Goal: Information Seeking & Learning: Learn about a topic

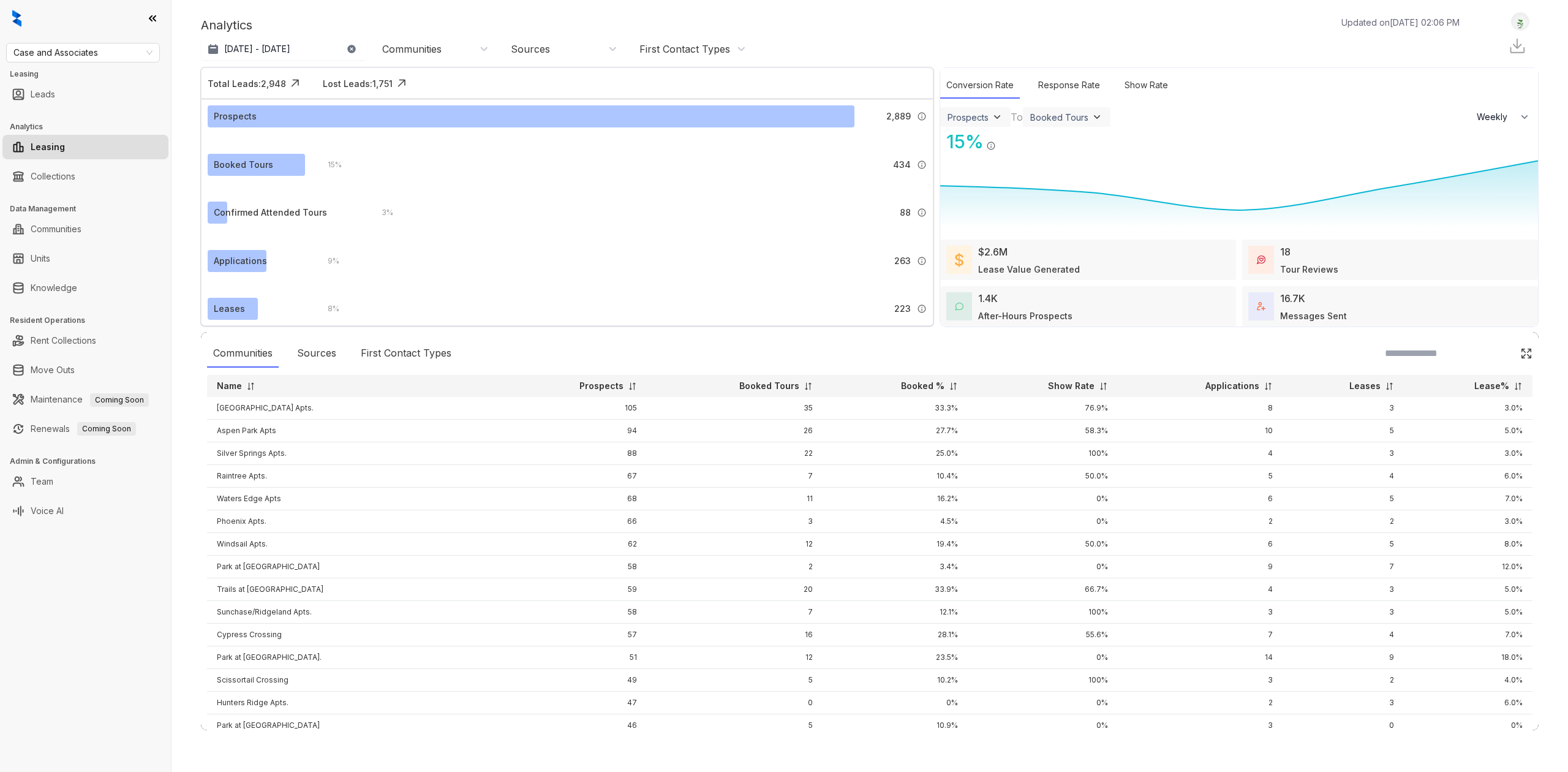
select select "******"
click at [77, 276] on link "Knowledge" at bounding box center [54, 288] width 47 height 24
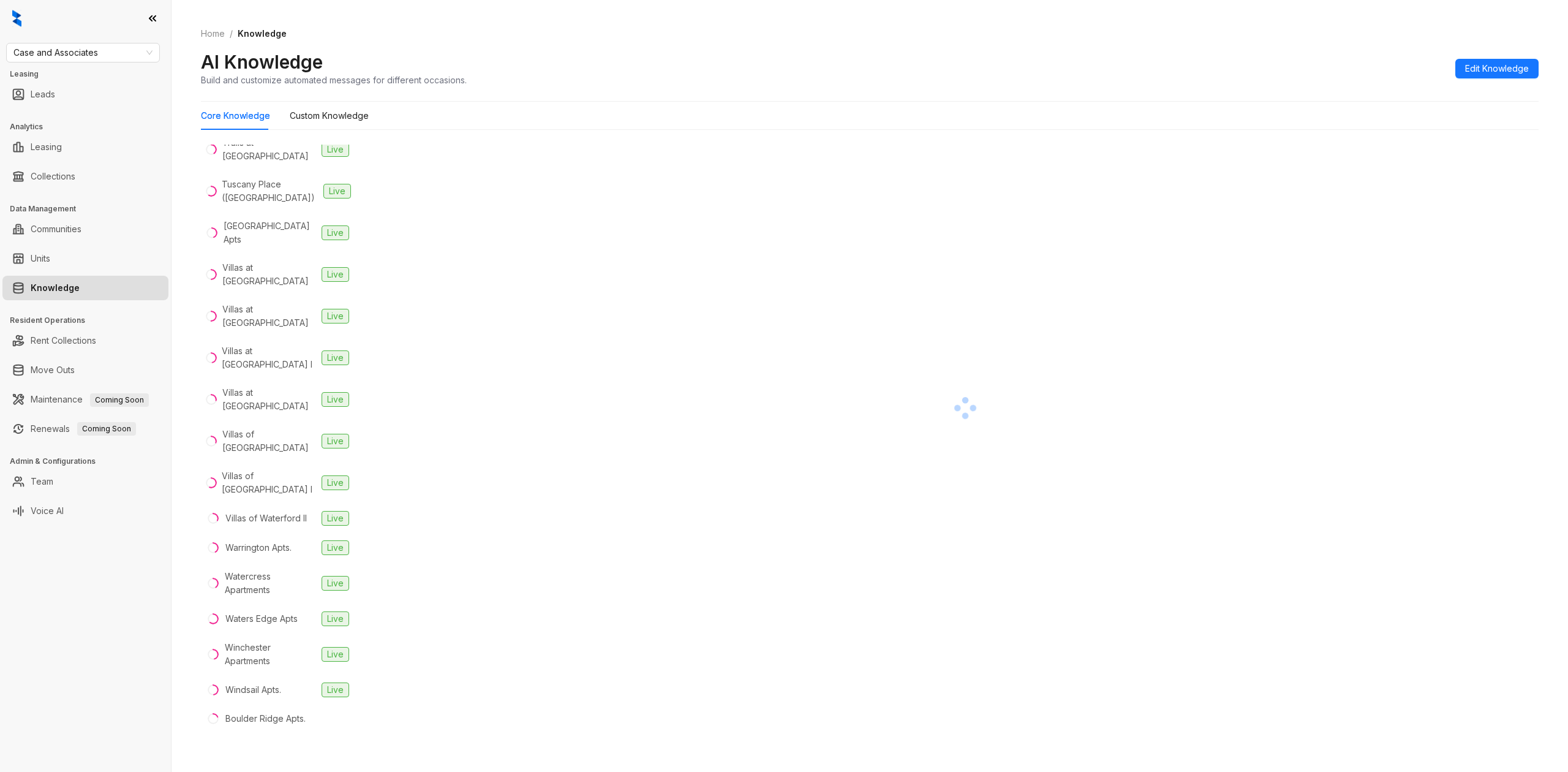
scroll to position [2875, 0]
click at [300, 723] on div "Boulder Ridge Apts." at bounding box center [266, 718] width 80 height 14
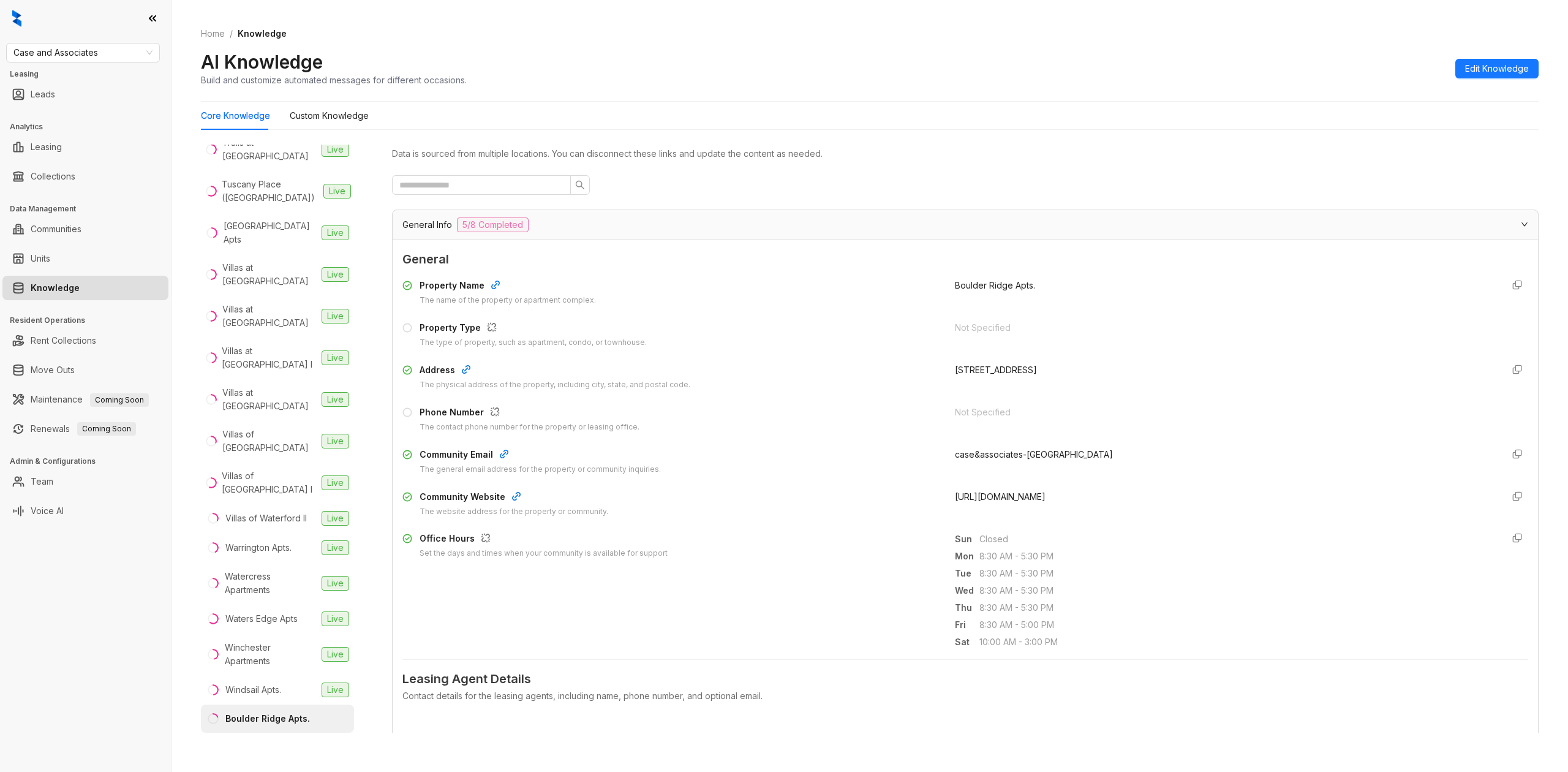
drag, startPoint x: 1202, startPoint y: 499, endPoint x: 934, endPoint y: 510, distance: 268.2
click at [934, 510] on div "Community Website The website address for the property or community. http://www…" at bounding box center [965, 504] width 1126 height 28
copy div "http://www.caseusa.com/apartments/ok/tulsa/boulder-ridge/"
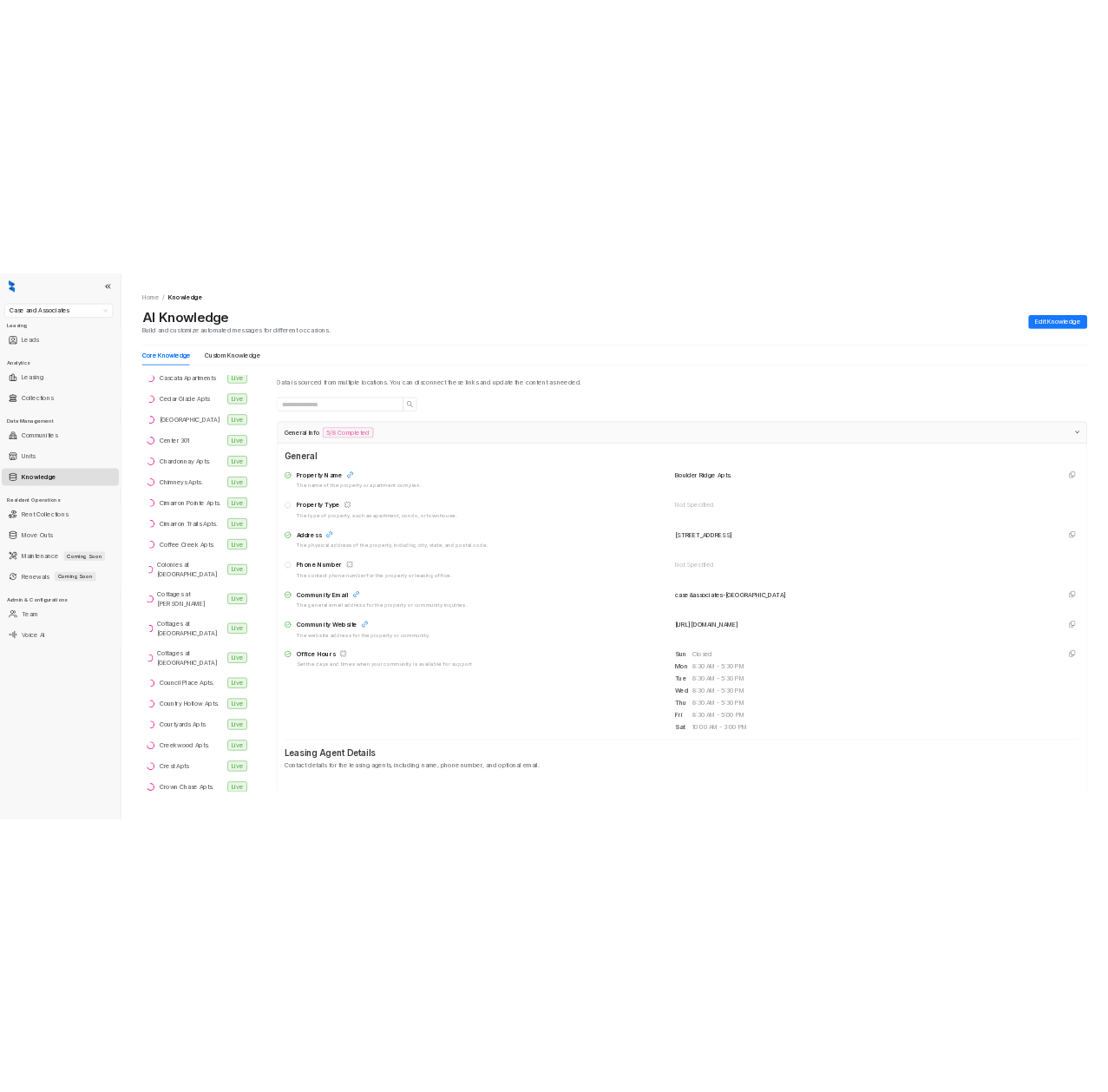
scroll to position [370, 0]
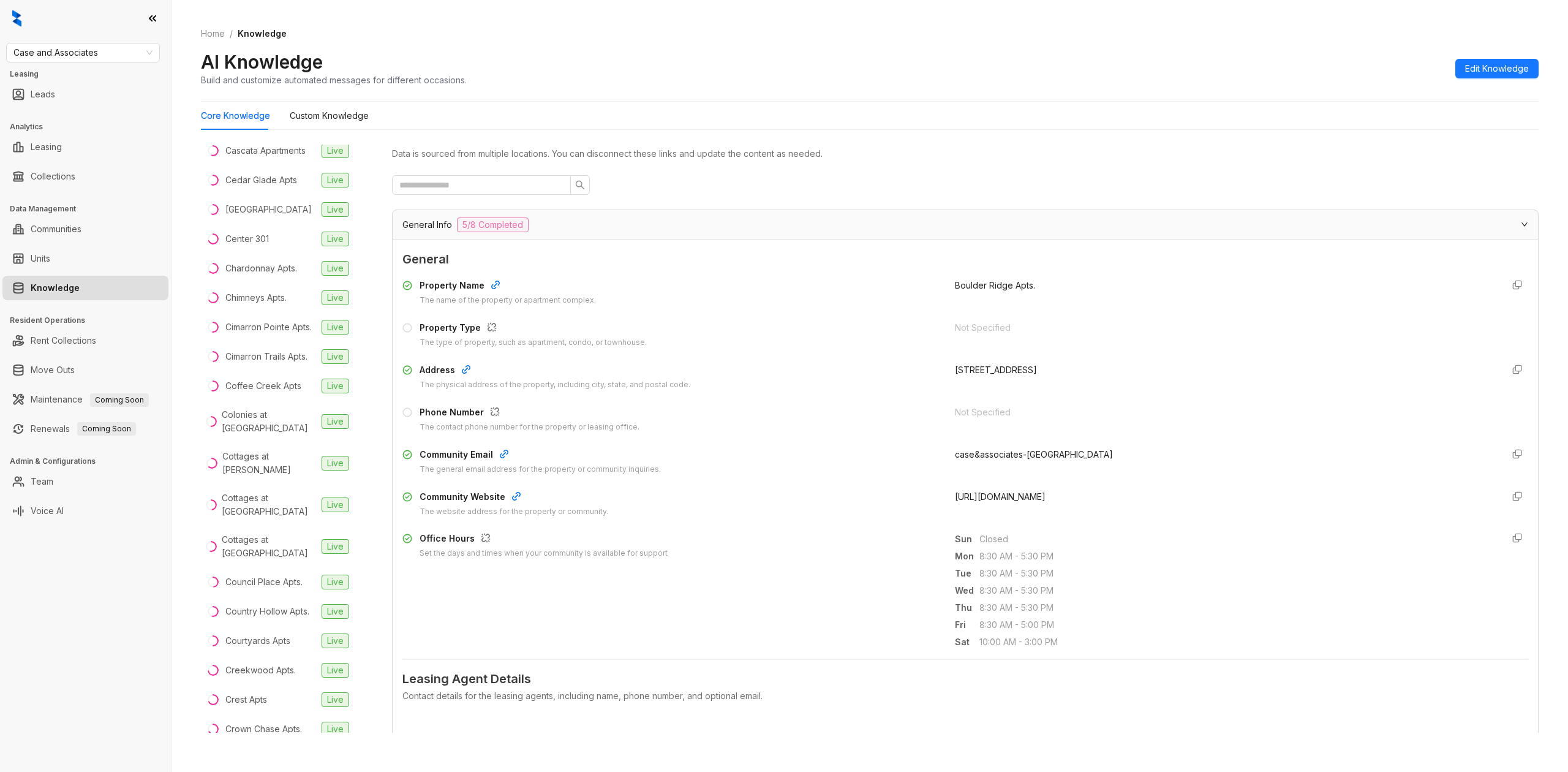
click at [652, 52] on div "AI Knowledge Build and customize automated messages for different occasions. Ed…" at bounding box center [870, 68] width 1338 height 36
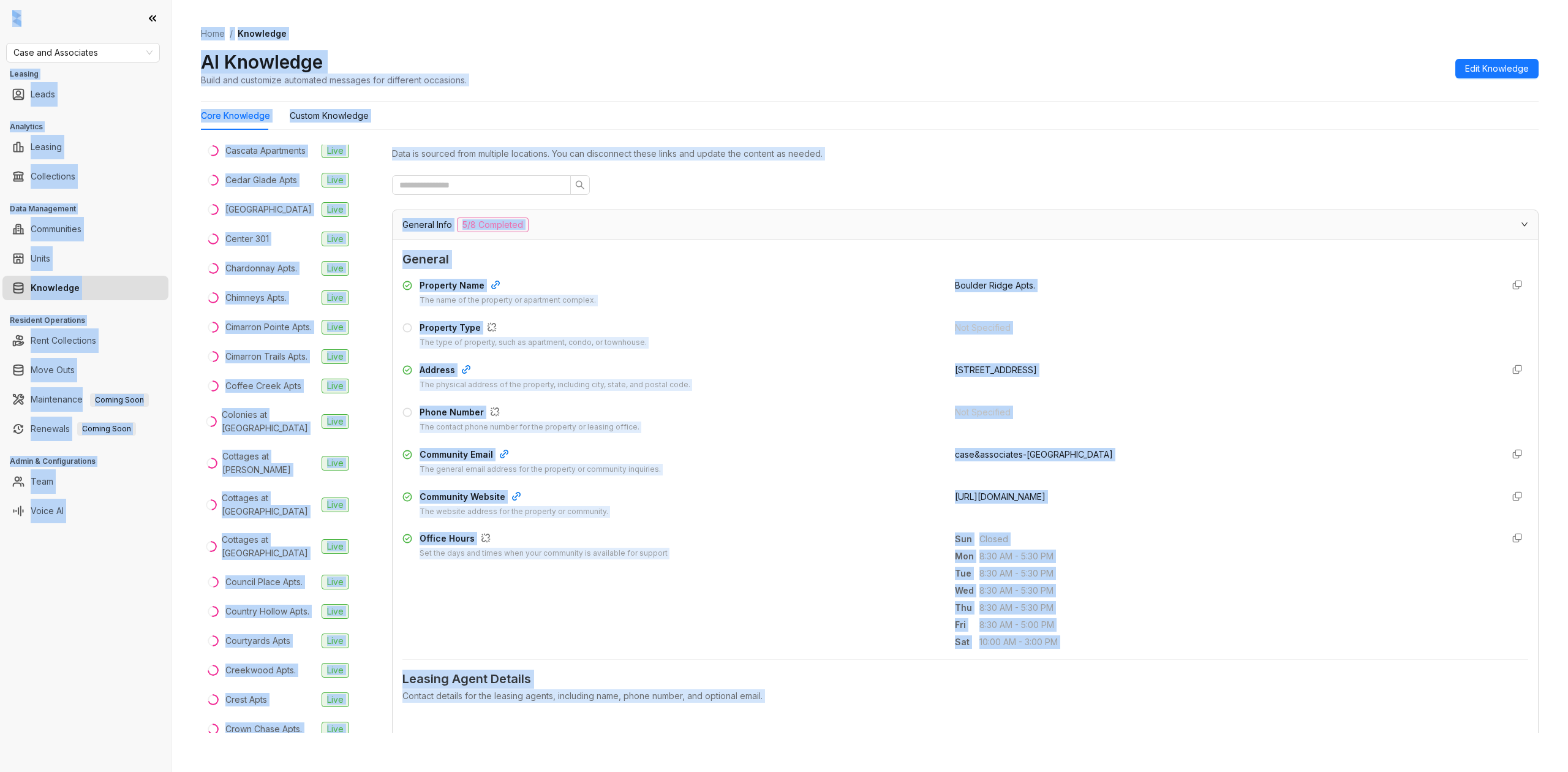
copy body "Case and Associates Leasing Leads Analytics Leasing Collections Data Management…"
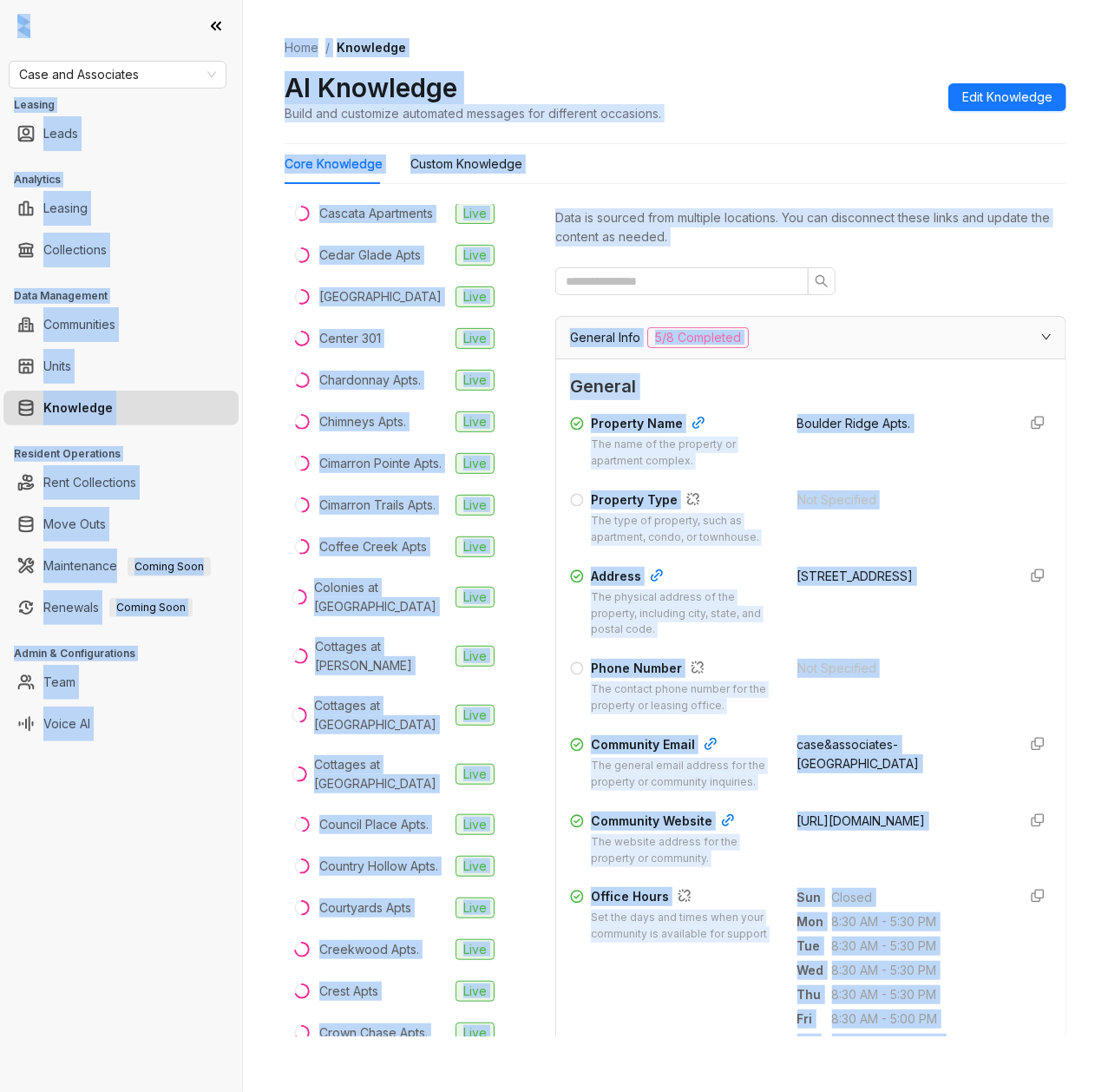
click at [731, 611] on div "The physical address of the property, including city, state, and postal code." at bounding box center [683, 613] width 186 height 49
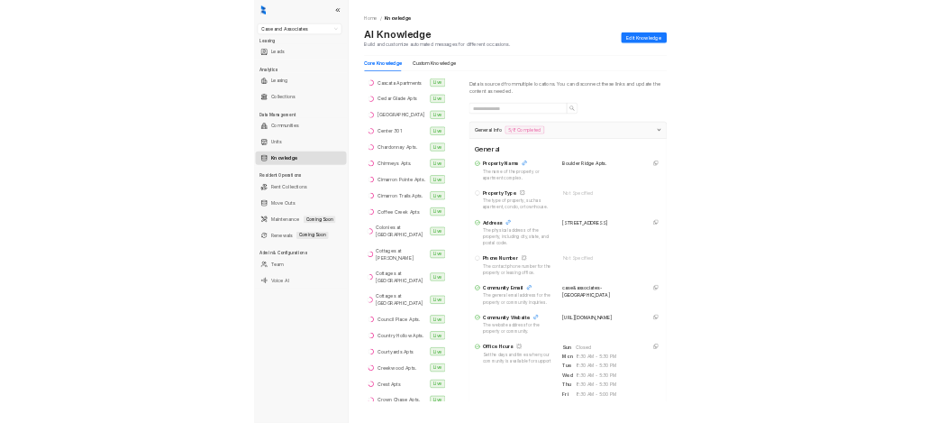
scroll to position [0, 0]
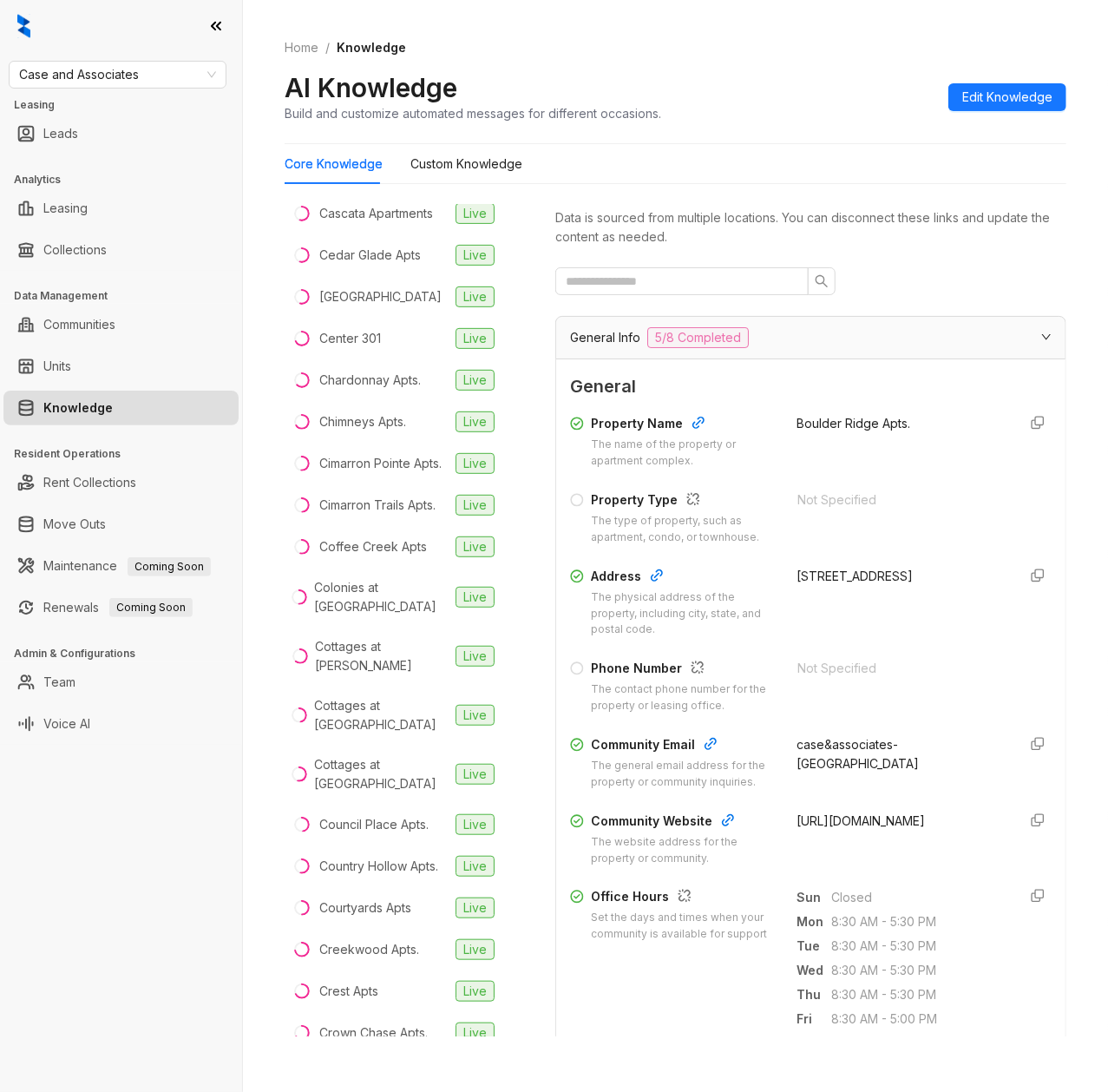
drag, startPoint x: 942, startPoint y: 838, endPoint x: 779, endPoint y: 823, distance: 163.7
click at [797, 823] on div "http://www.caseusa.com/apartments/ok/tulsa/boulder-ridge/" at bounding box center [900, 840] width 207 height 56
copy span "http://www.caseusa.com/apartments/ok/tulsa/boulder-ridge/"
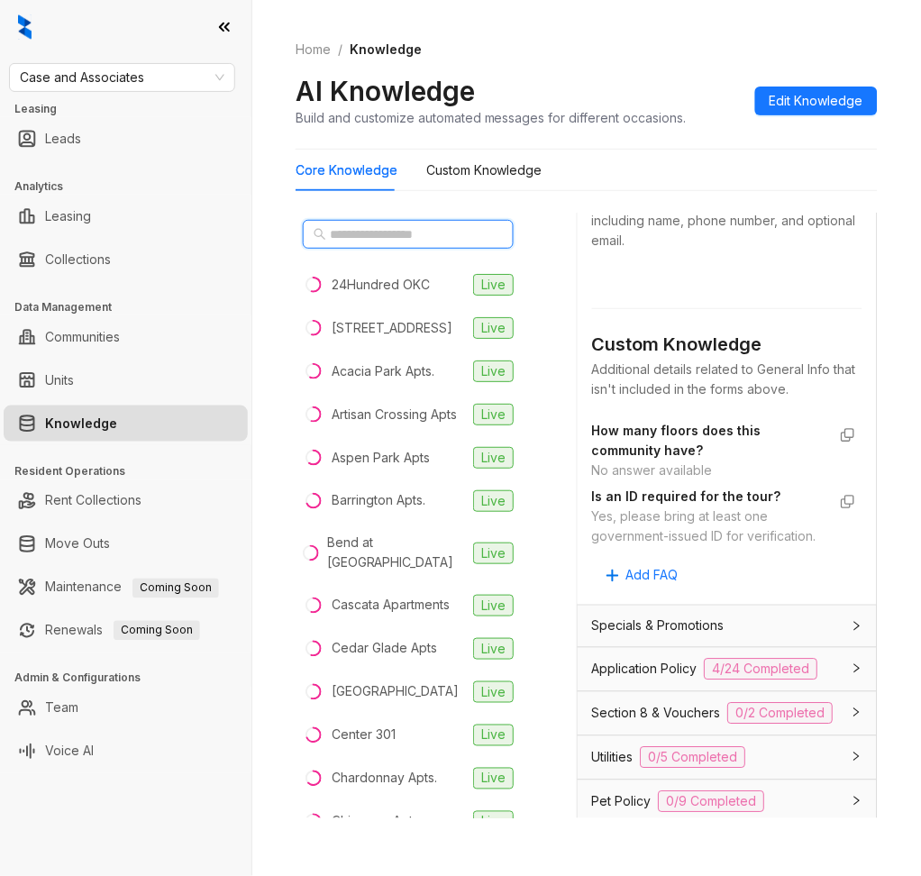
click at [405, 237] on input "text" at bounding box center [409, 234] width 159 height 20
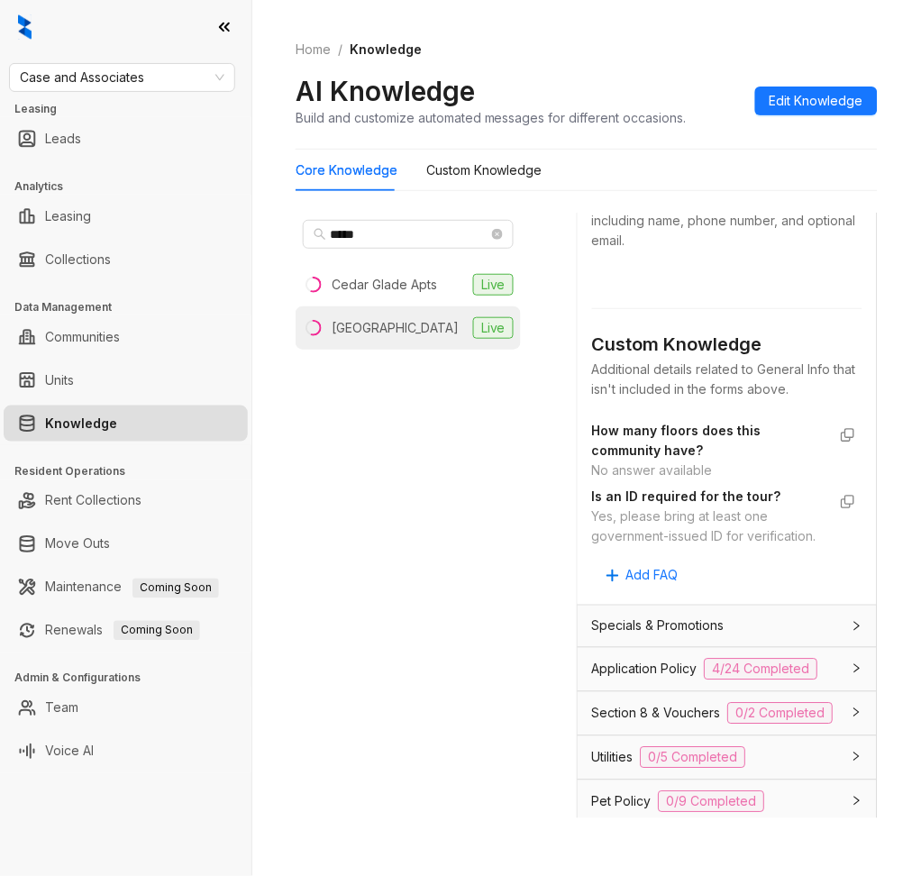
click at [399, 328] on div "Cedar Ridge" at bounding box center [395, 328] width 127 height 20
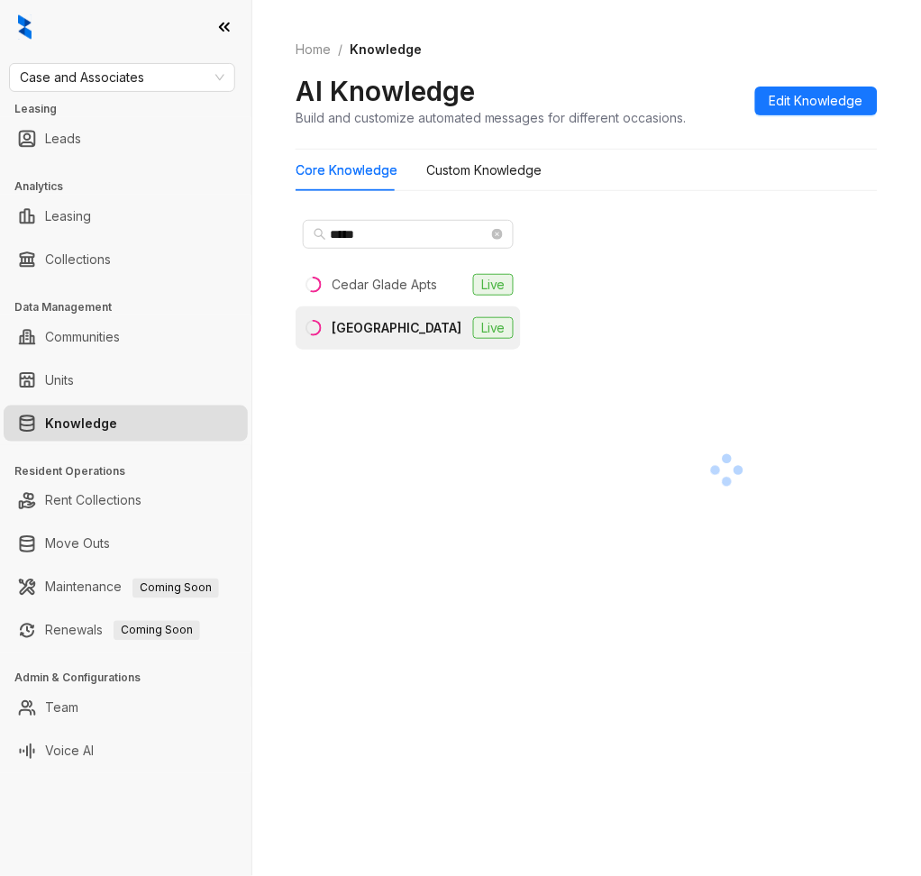
click at [228, 33] on icon at bounding box center [224, 27] width 18 height 18
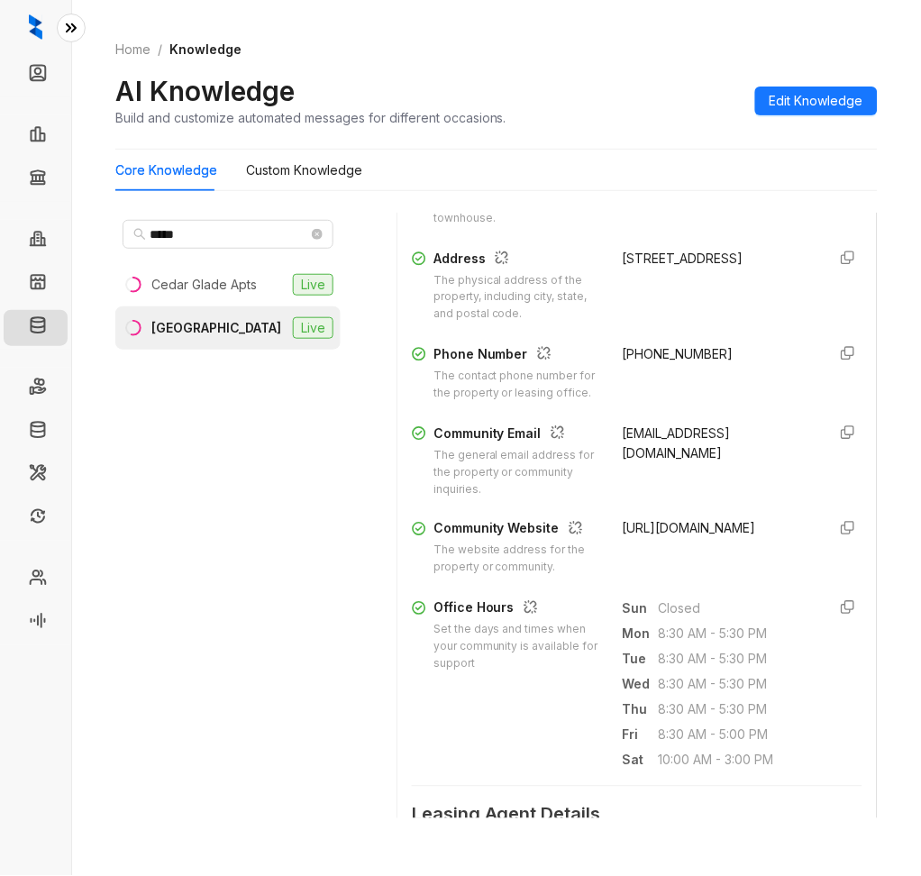
scroll to position [480, 0]
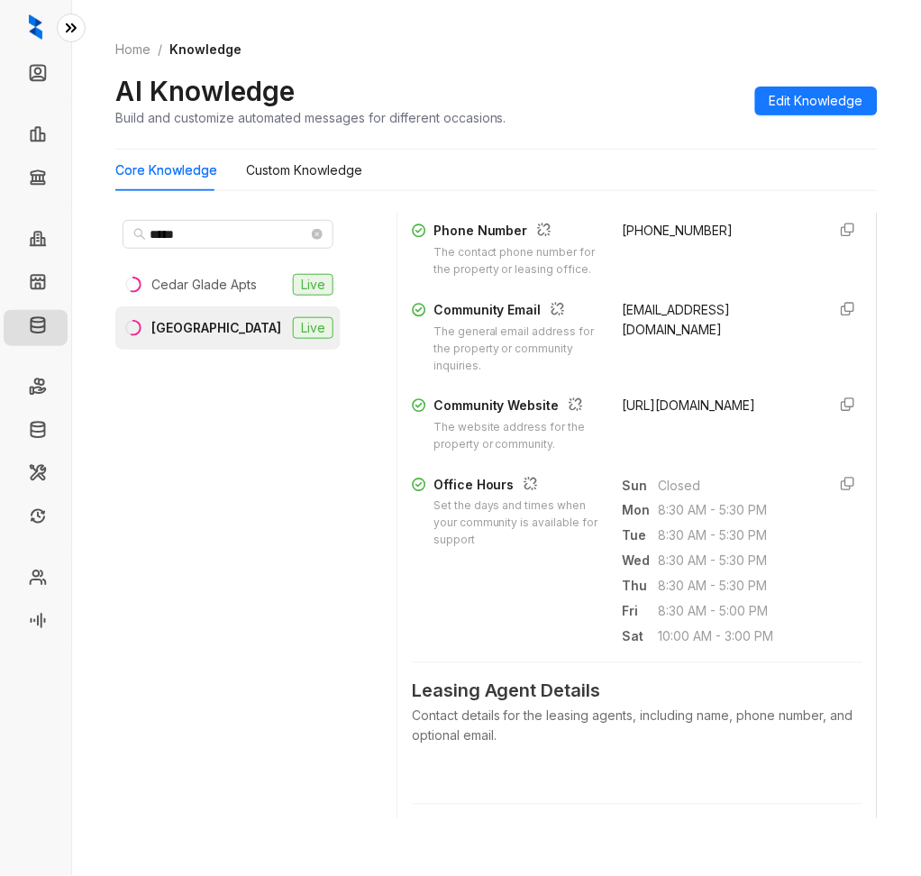
drag, startPoint x: 683, startPoint y: 475, endPoint x: 603, endPoint y: 423, distance: 95.8
click at [603, 423] on div "Community Website The website address for the property or community. https://ww…" at bounding box center [637, 425] width 451 height 58
copy span "https://www.caseusa.com/apartments/ok/tulsa/cedar-ridge/"
click at [261, 242] on input "*****" at bounding box center [229, 234] width 159 height 20
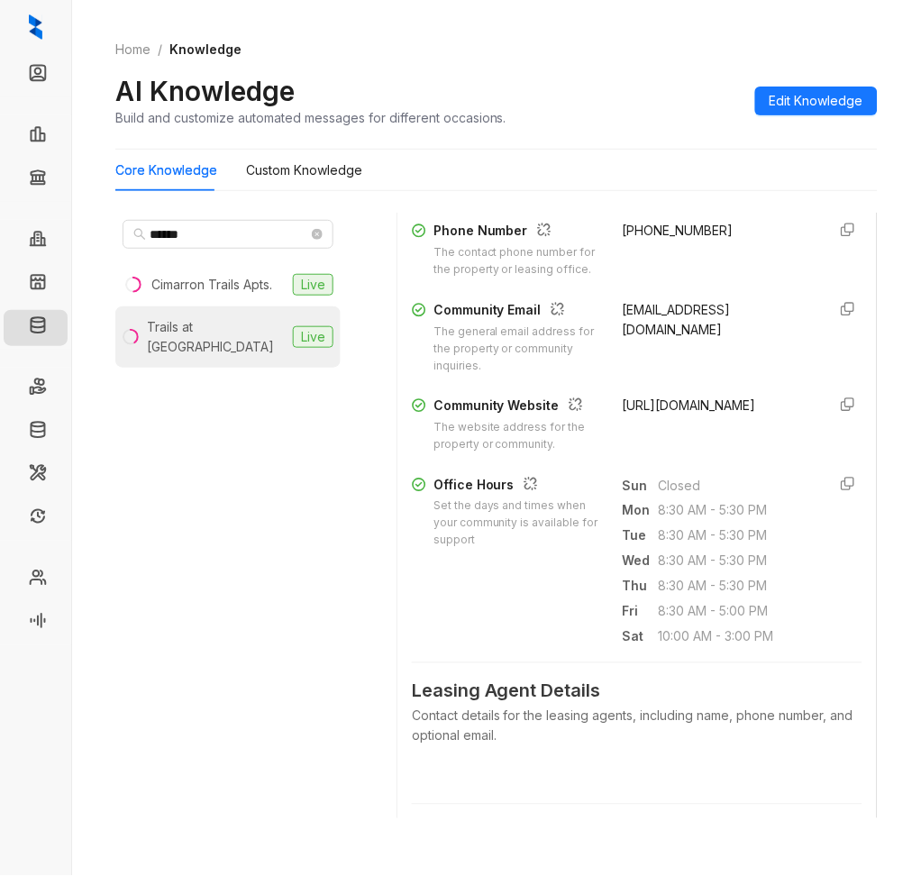
click at [275, 322] on div "Trails at Aspen Creek" at bounding box center [216, 337] width 139 height 40
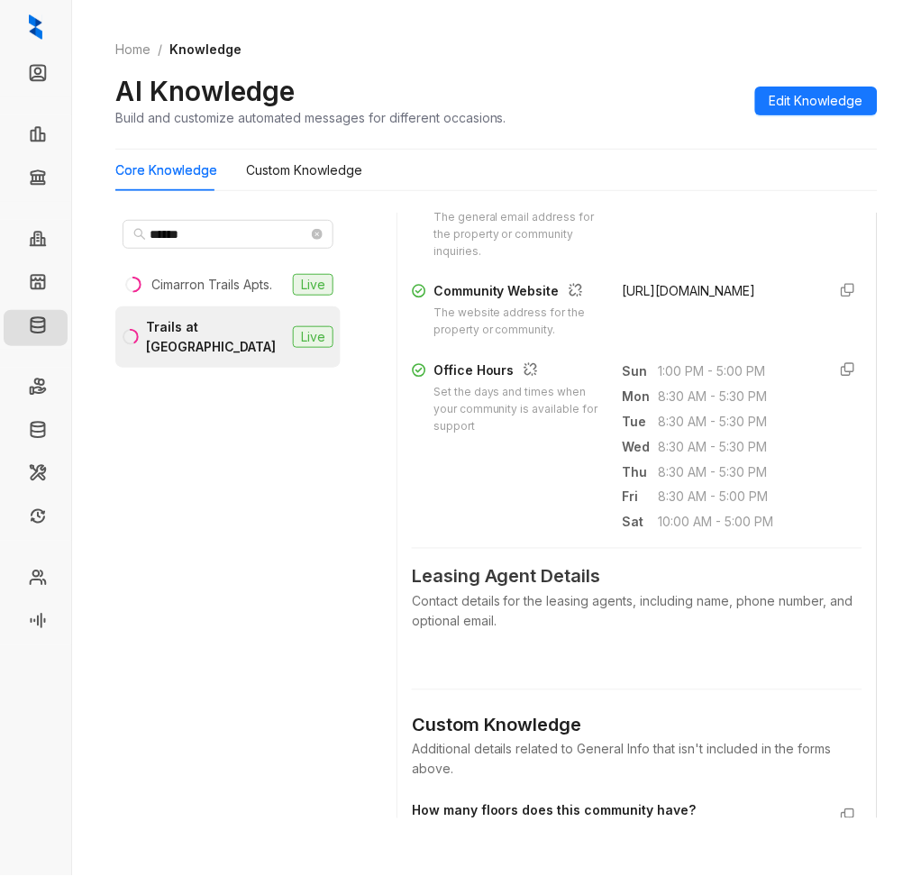
scroll to position [600, 0]
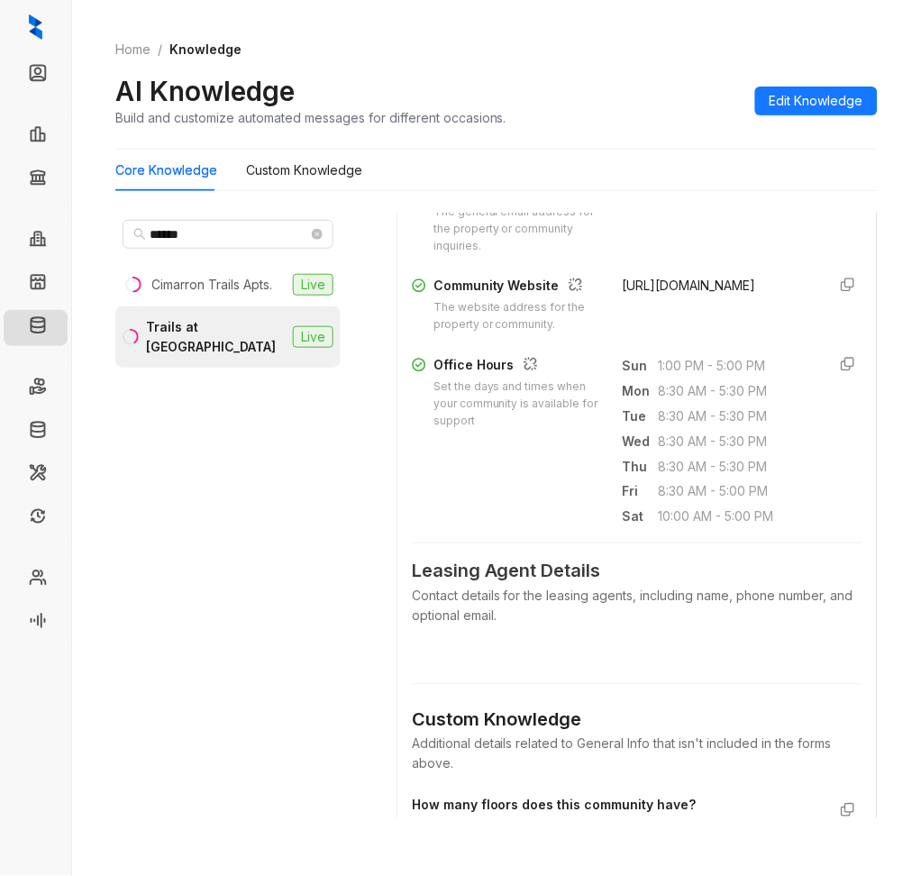
drag, startPoint x: 784, startPoint y: 345, endPoint x: 604, endPoint y: 297, distance: 186.7
click at [604, 297] on div "Community Website The website address for the property or community. https://ww…" at bounding box center [637, 305] width 451 height 58
copy span "https://www.caseusa.com/apartments/ok/broken-arrow/trails-at-aspen-creek/"
click at [231, 238] on input "******" at bounding box center [229, 234] width 159 height 20
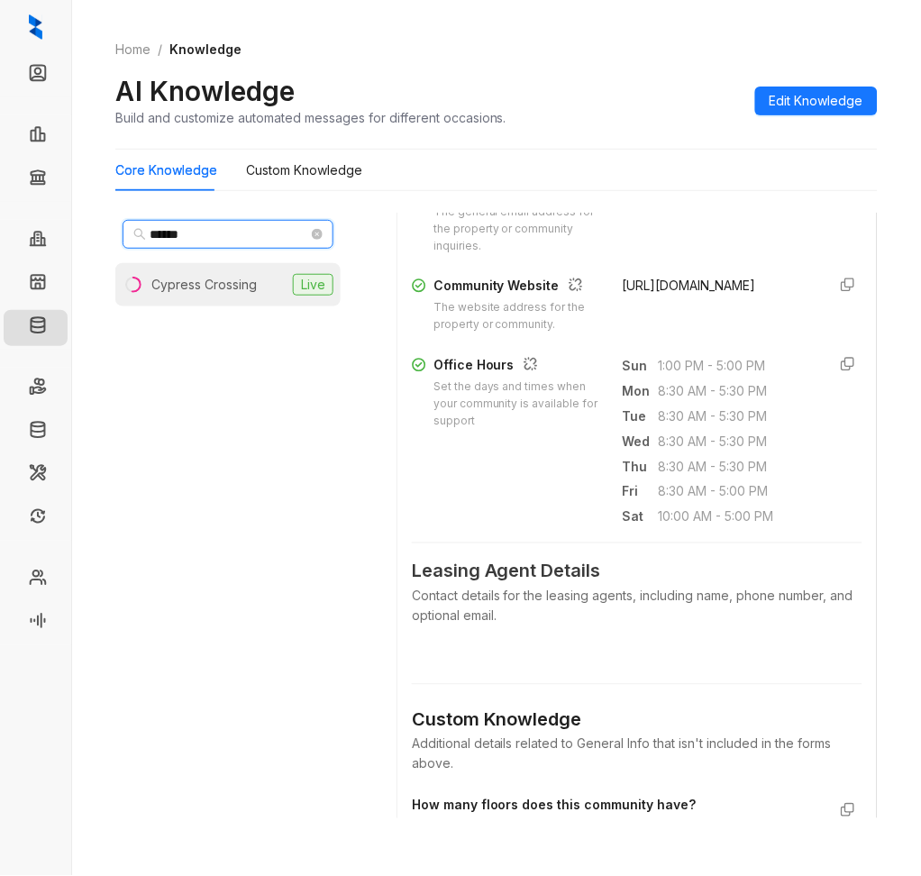
type input "******"
click at [240, 270] on li "Cypress Crossing Live" at bounding box center [227, 284] width 225 height 43
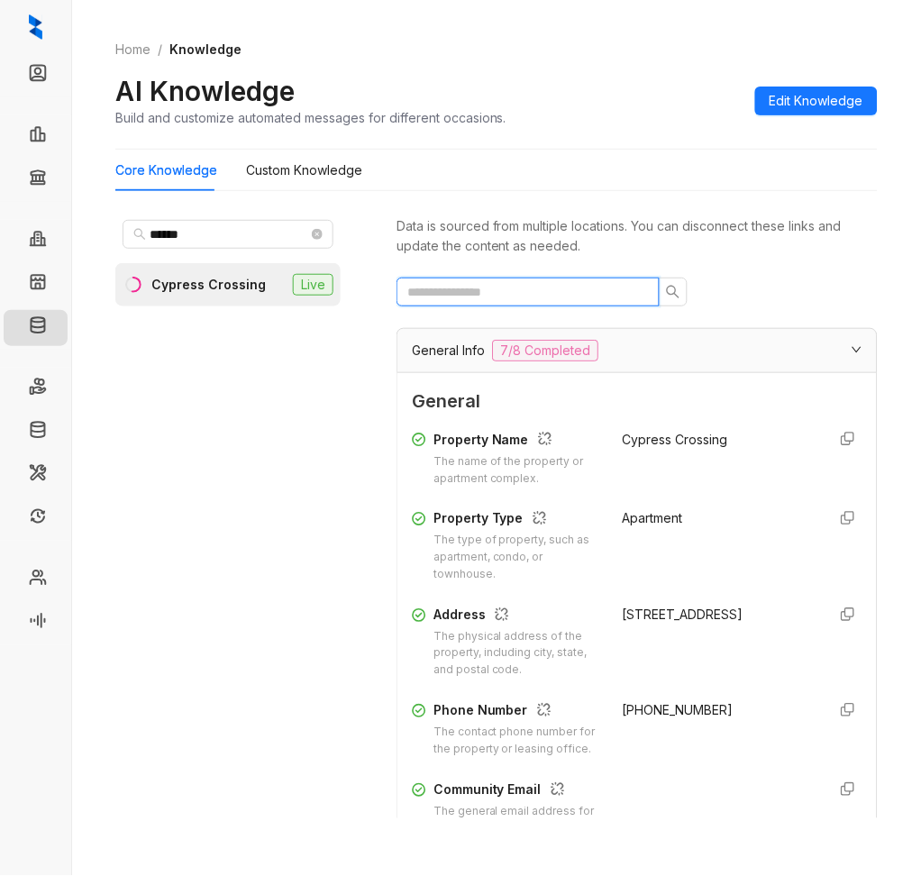
click at [624, 290] on input "text" at bounding box center [520, 292] width 227 height 20
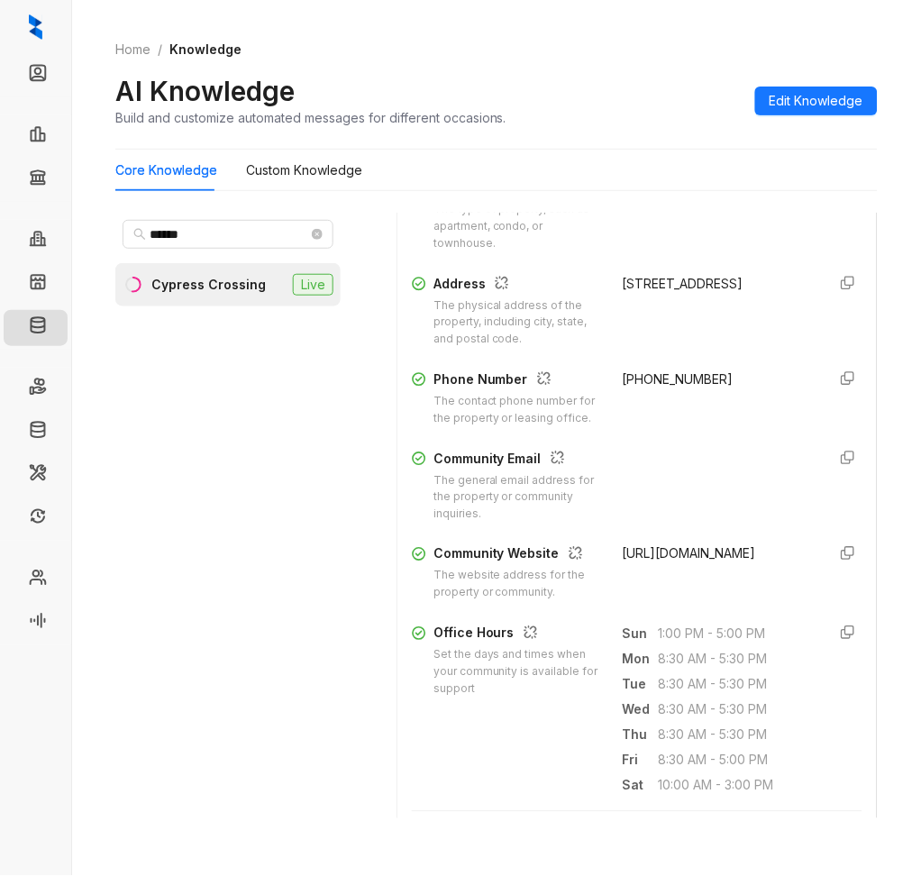
scroll to position [361, 0]
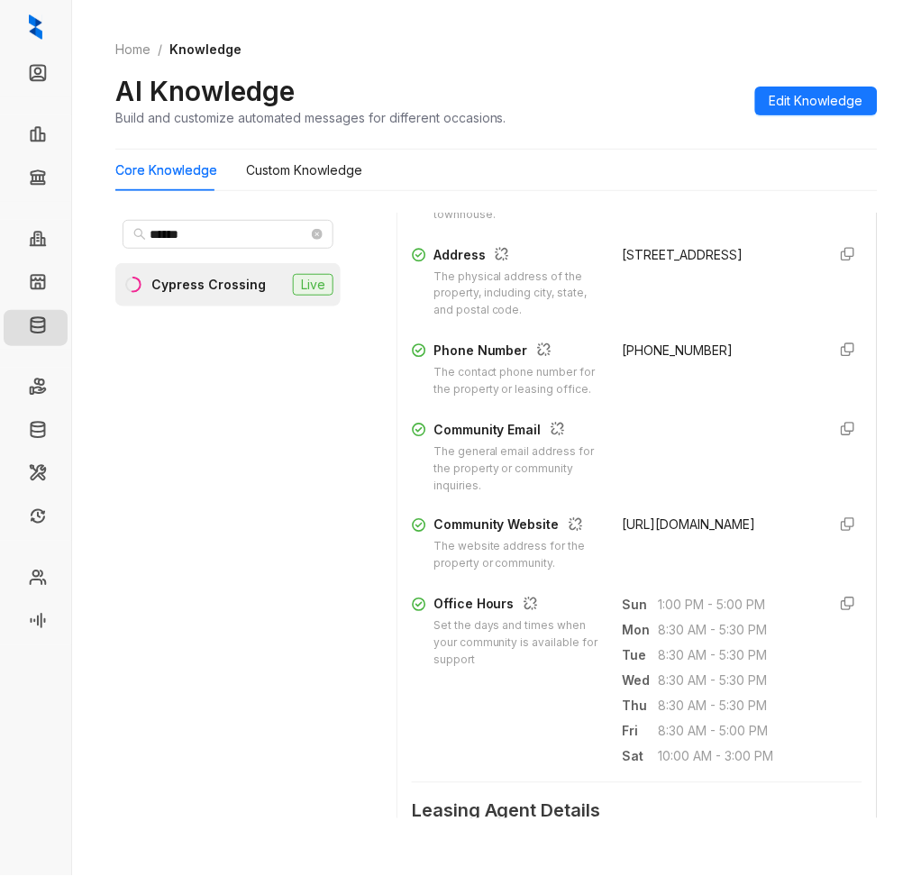
drag, startPoint x: 692, startPoint y: 581, endPoint x: 468, endPoint y: 363, distance: 313.0
click at [603, 547] on div "Community Website The website address for the property or community. https://ww…" at bounding box center [637, 545] width 451 height 58
copy span "https://www.caseusa.com/apartments/ok/owasso/cypress-crossing/"
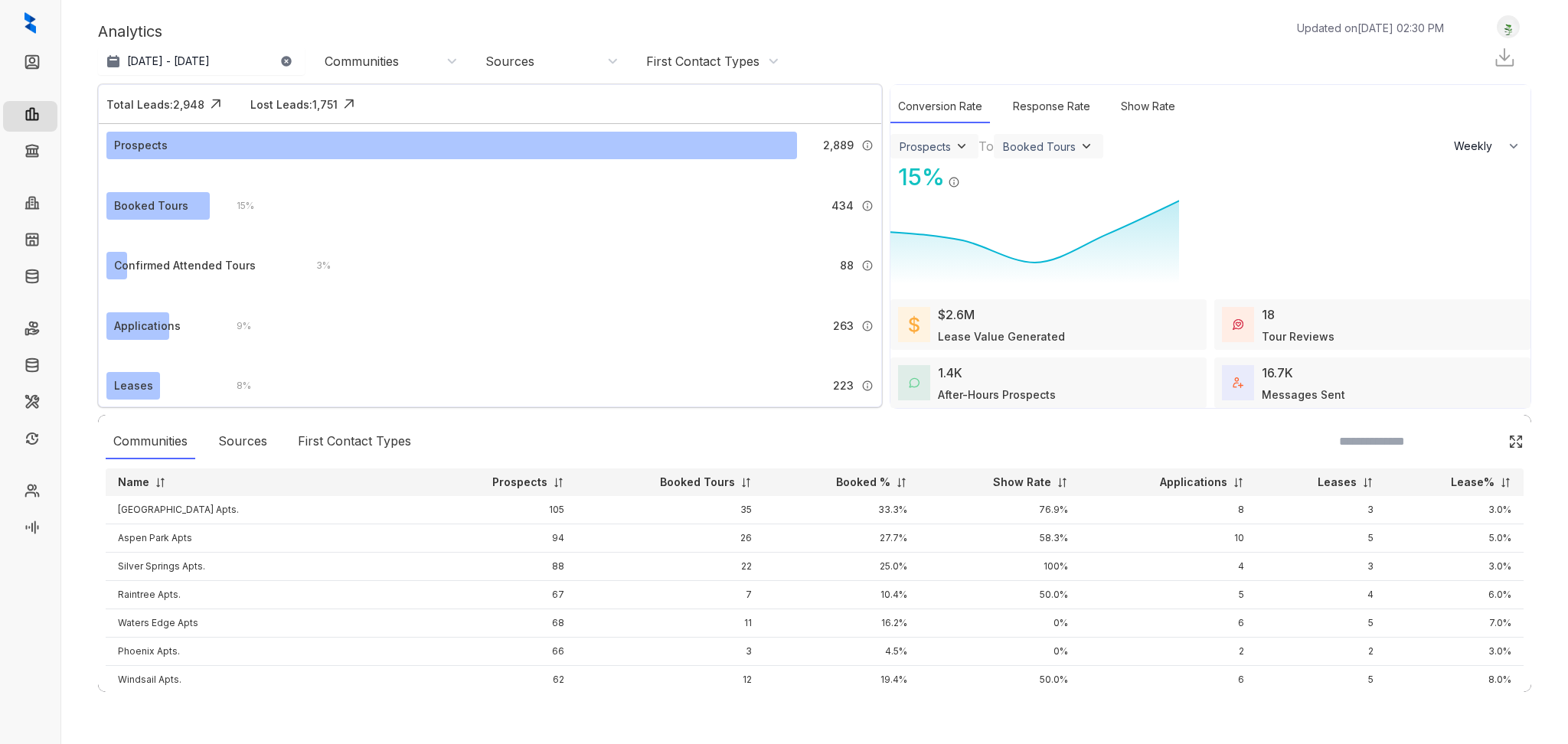
select select "******"
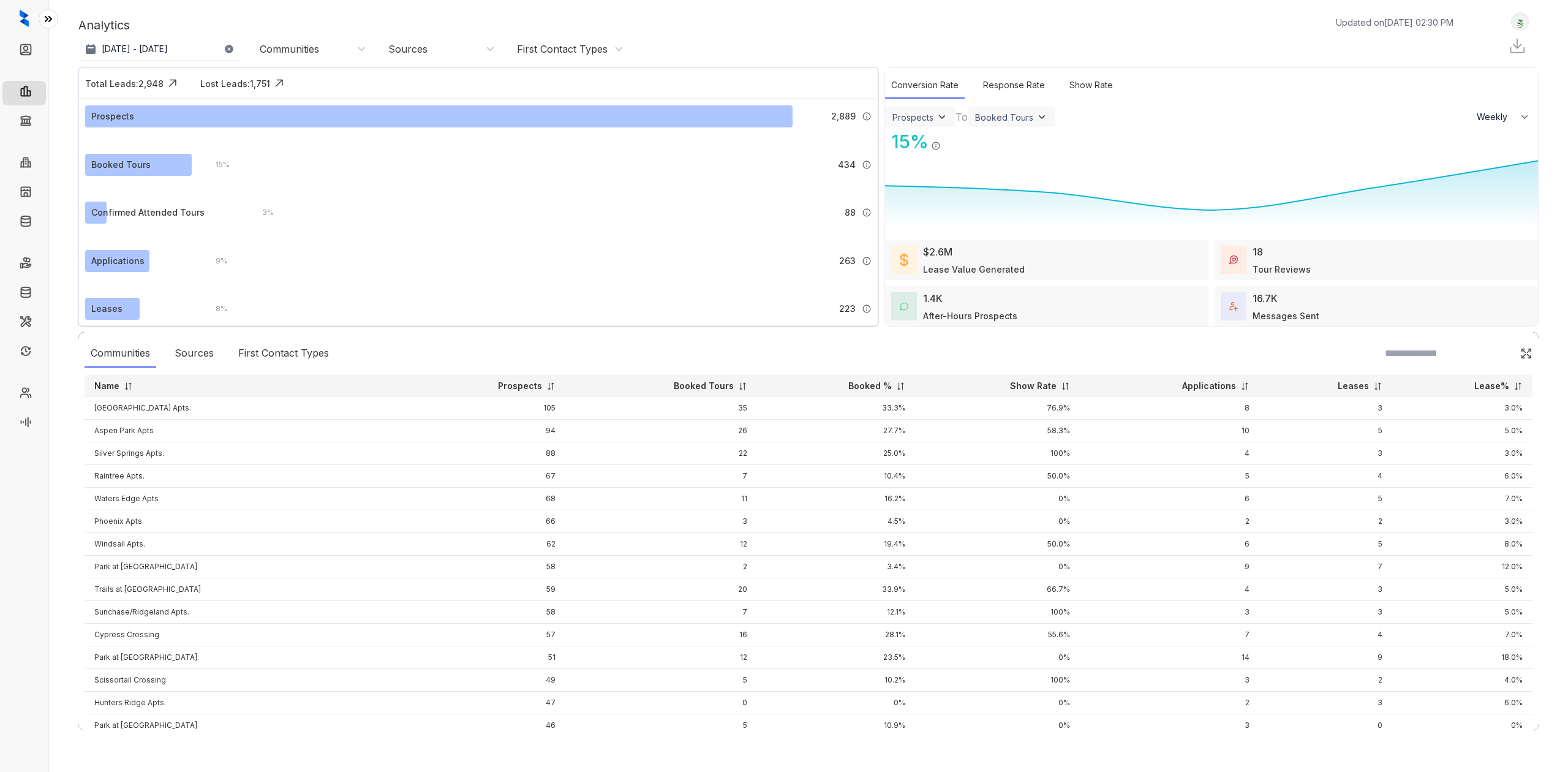
click at [42, 18] on icon at bounding box center [48, 19] width 12 height 12
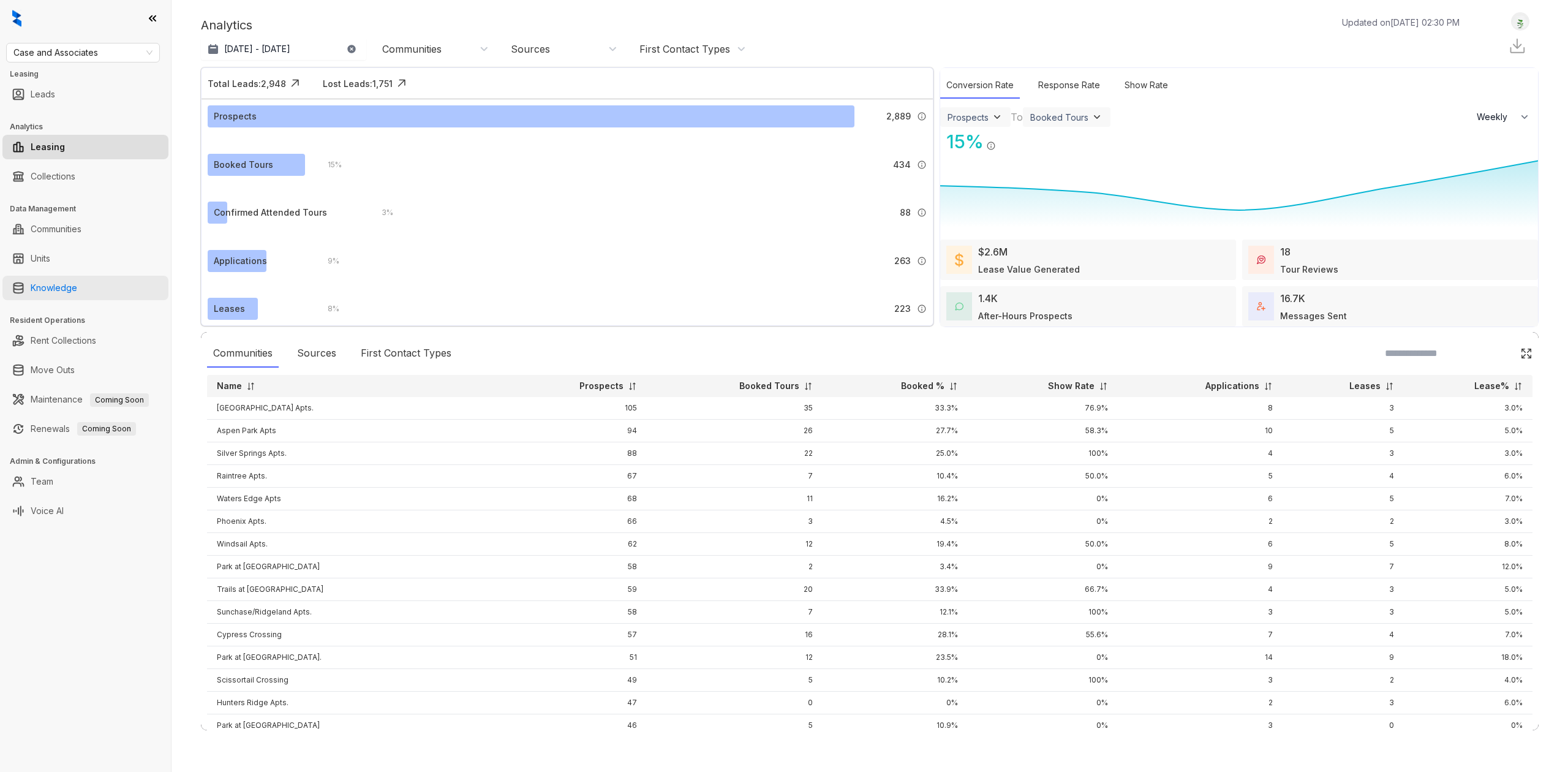
click at [74, 293] on link "Knowledge" at bounding box center [54, 288] width 47 height 24
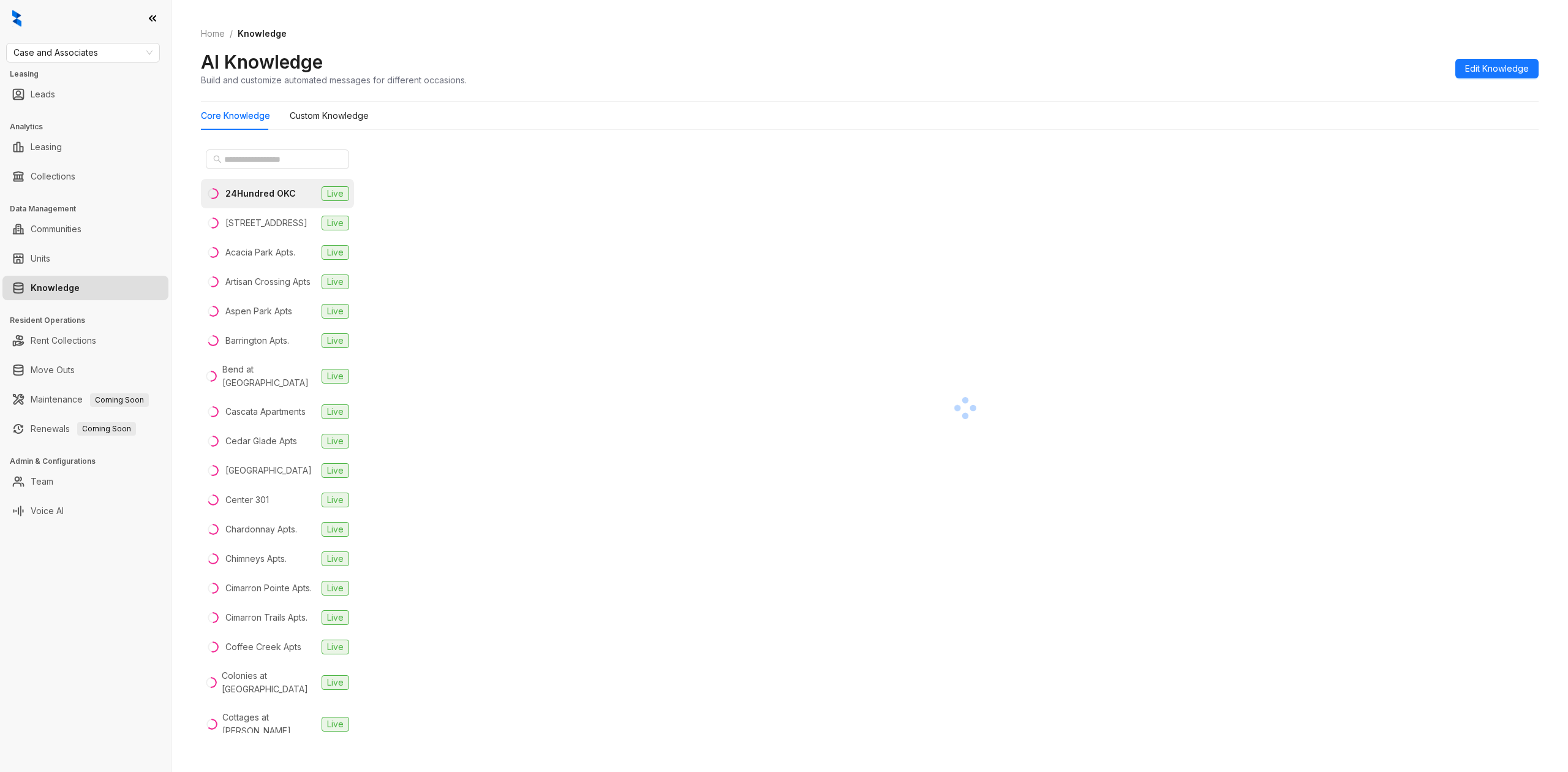
click at [93, 41] on div "Case and Associates Leasing Leads Analytics Leasing Collections Data Management…" at bounding box center [85, 386] width 171 height 772
click at [94, 46] on span "Case and Associates" at bounding box center [83, 52] width 139 height 18
type input "**"
type input "***"
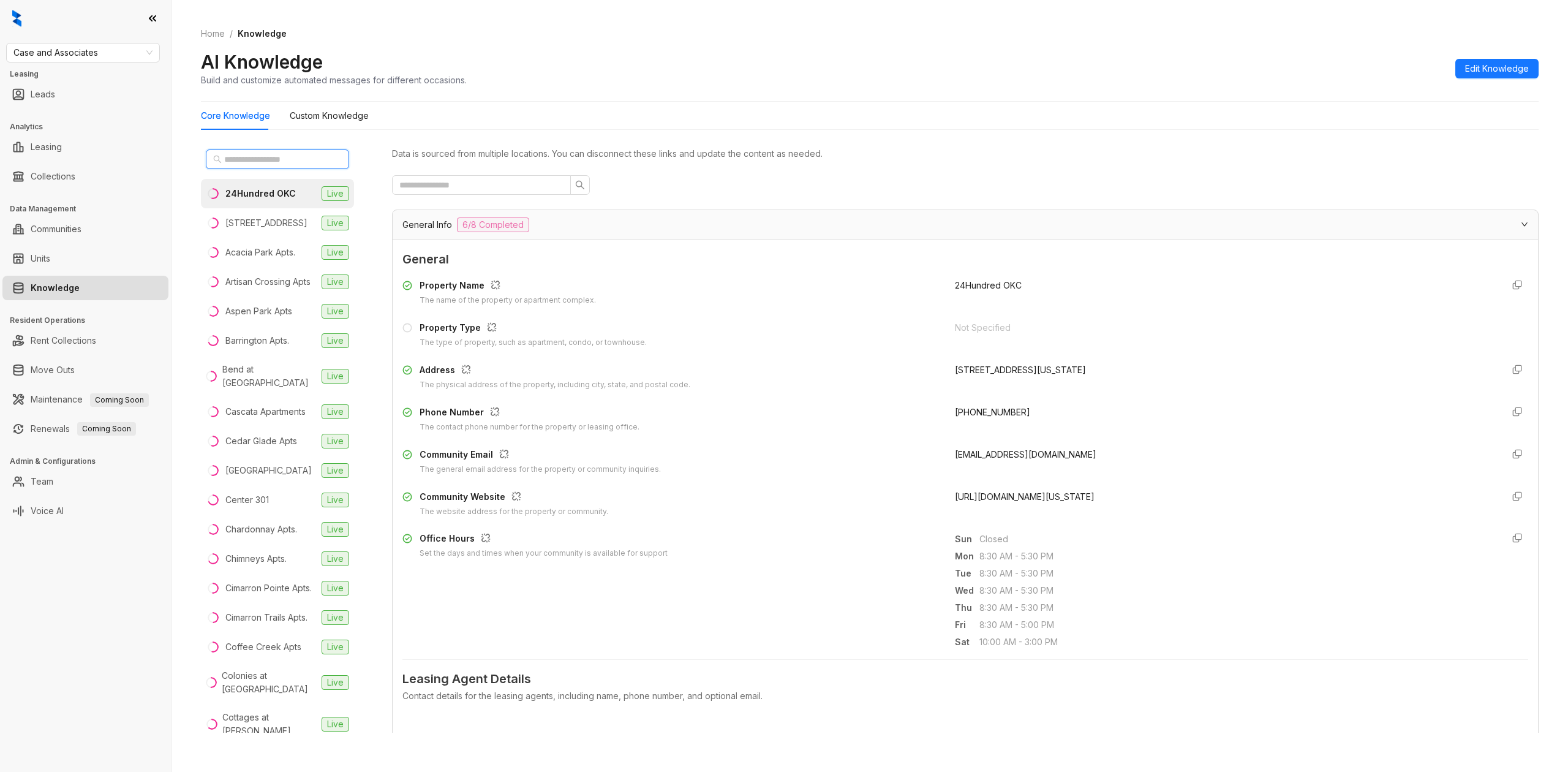
click at [243, 163] on input "text" at bounding box center [278, 159] width 108 height 14
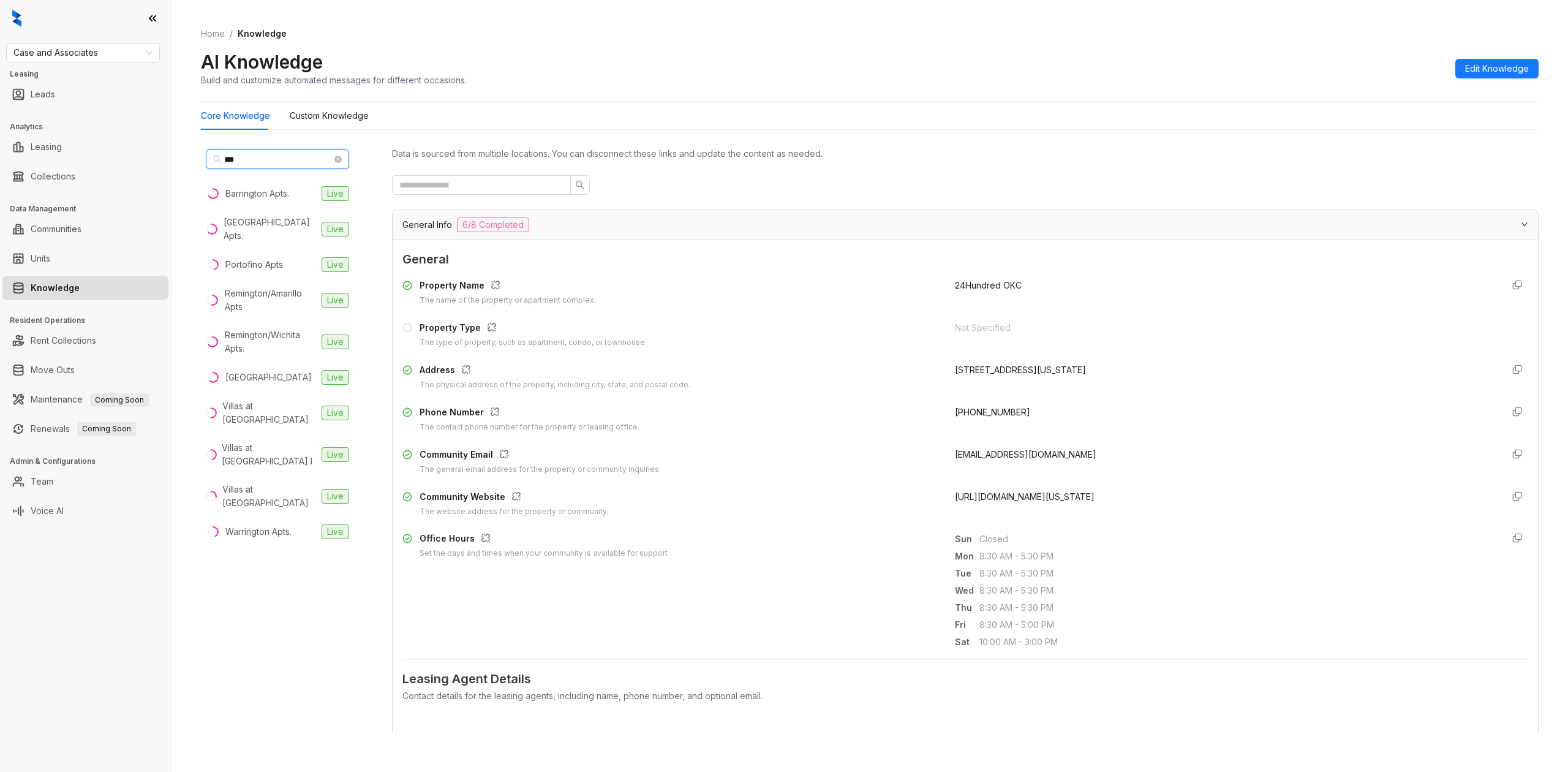
type input "****"
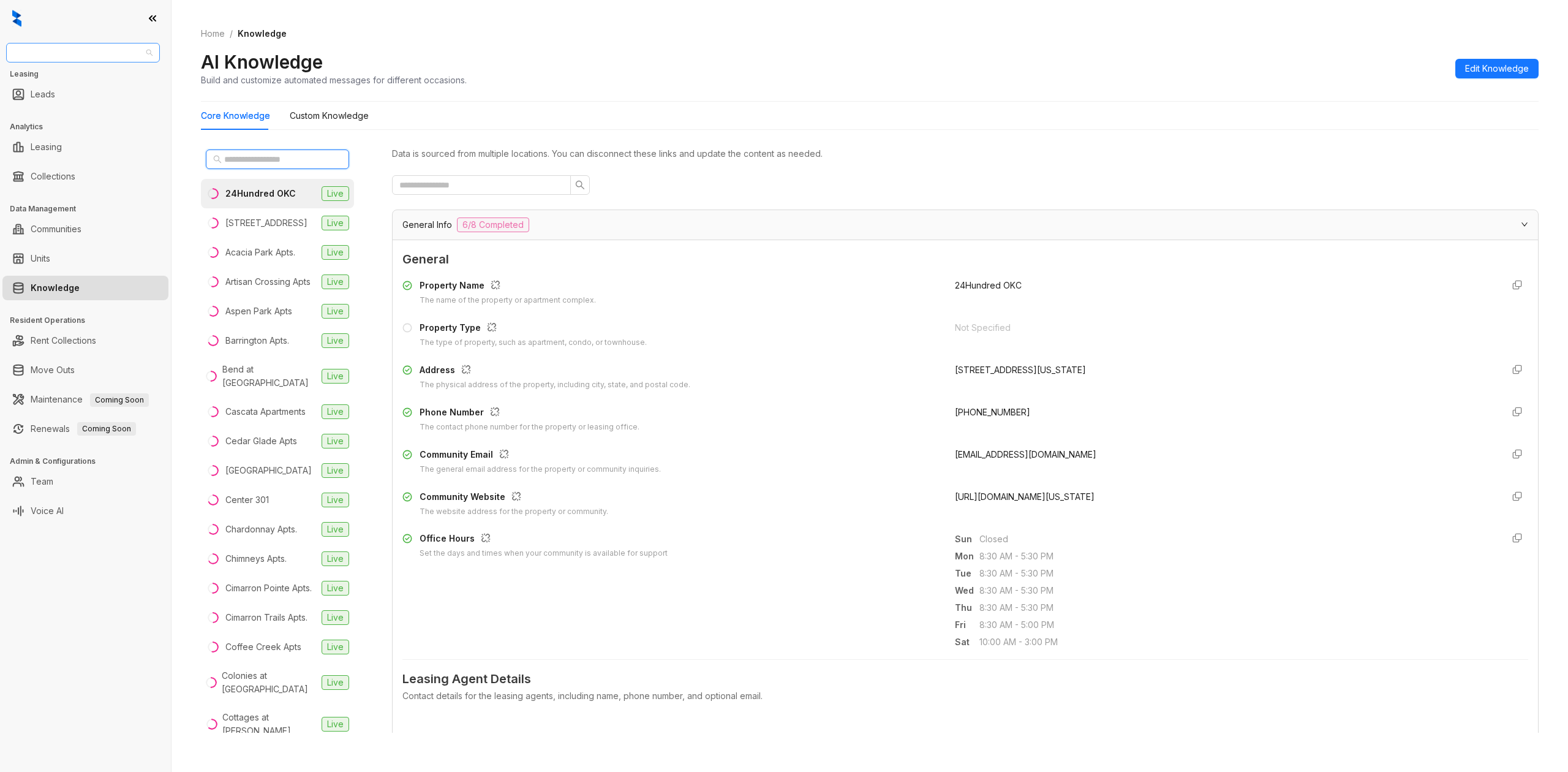
click at [70, 52] on span "Case and Associates" at bounding box center [83, 52] width 139 height 18
type input "**"
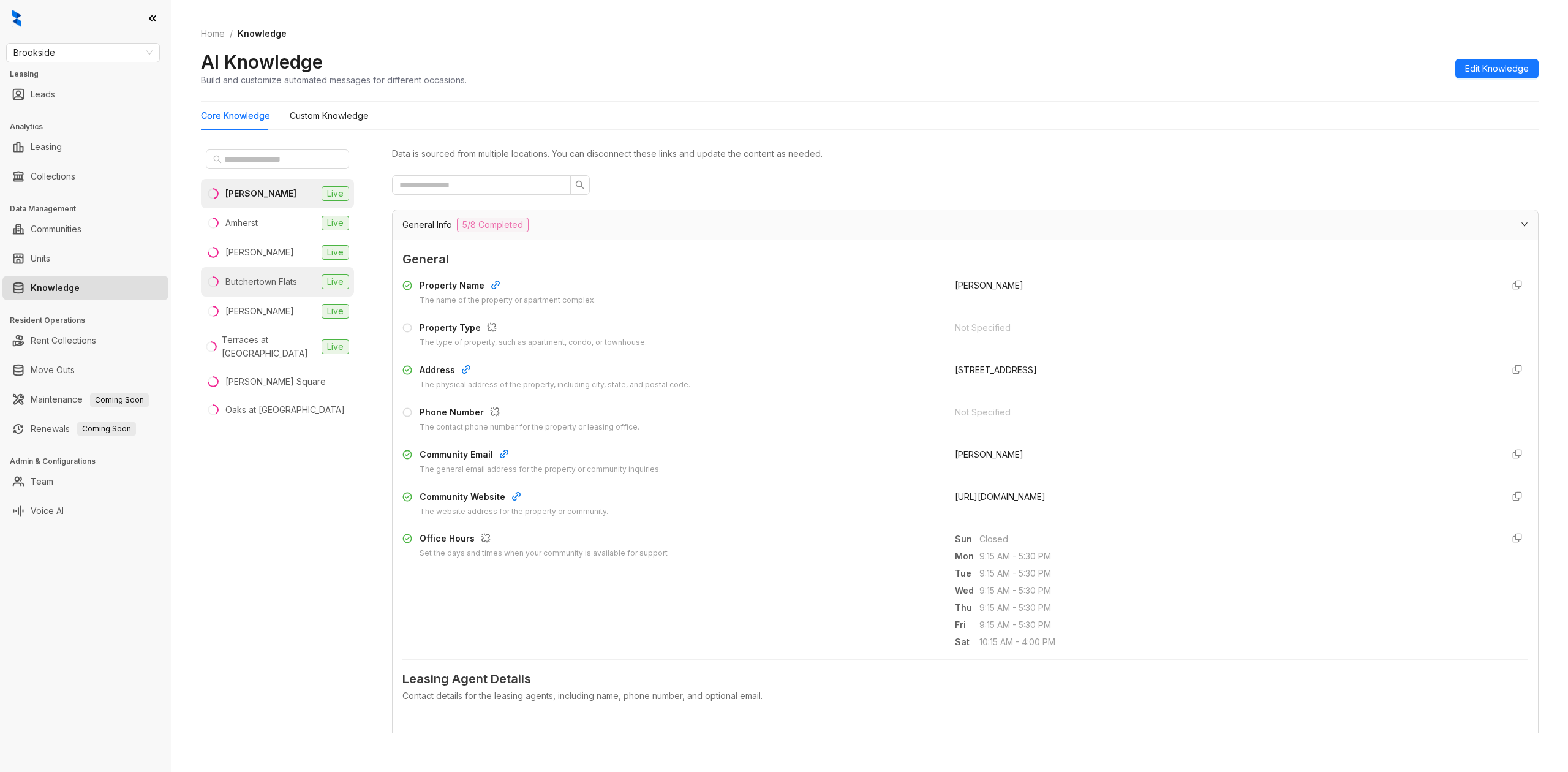
click at [257, 275] on li "Butchertown Flats Live" at bounding box center [277, 281] width 153 height 29
click at [686, 224] on div "General Info 4/8 Completed" at bounding box center [957, 225] width 1111 height 15
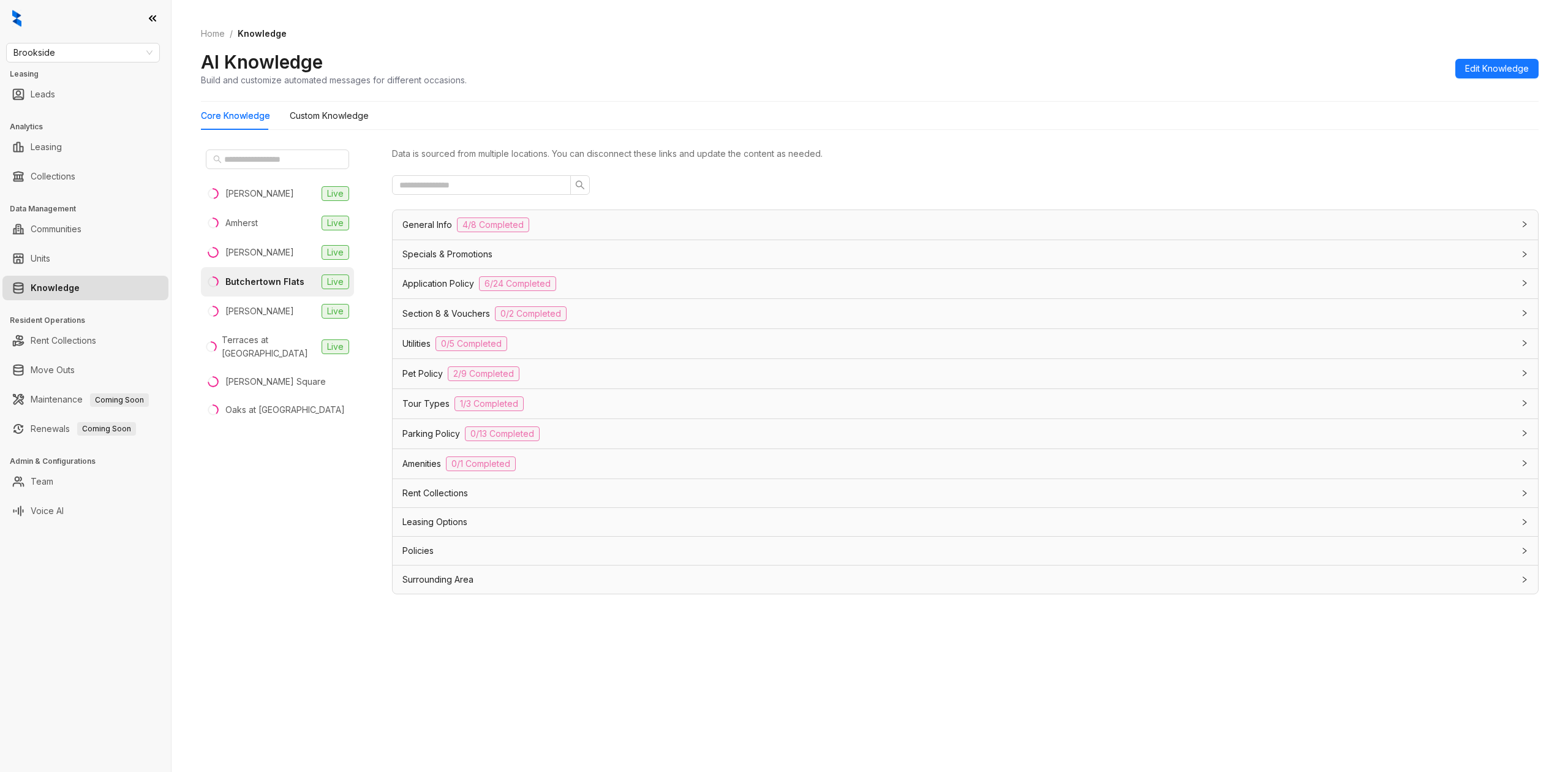
click at [507, 251] on div "Specials & Promotions" at bounding box center [957, 254] width 1111 height 14
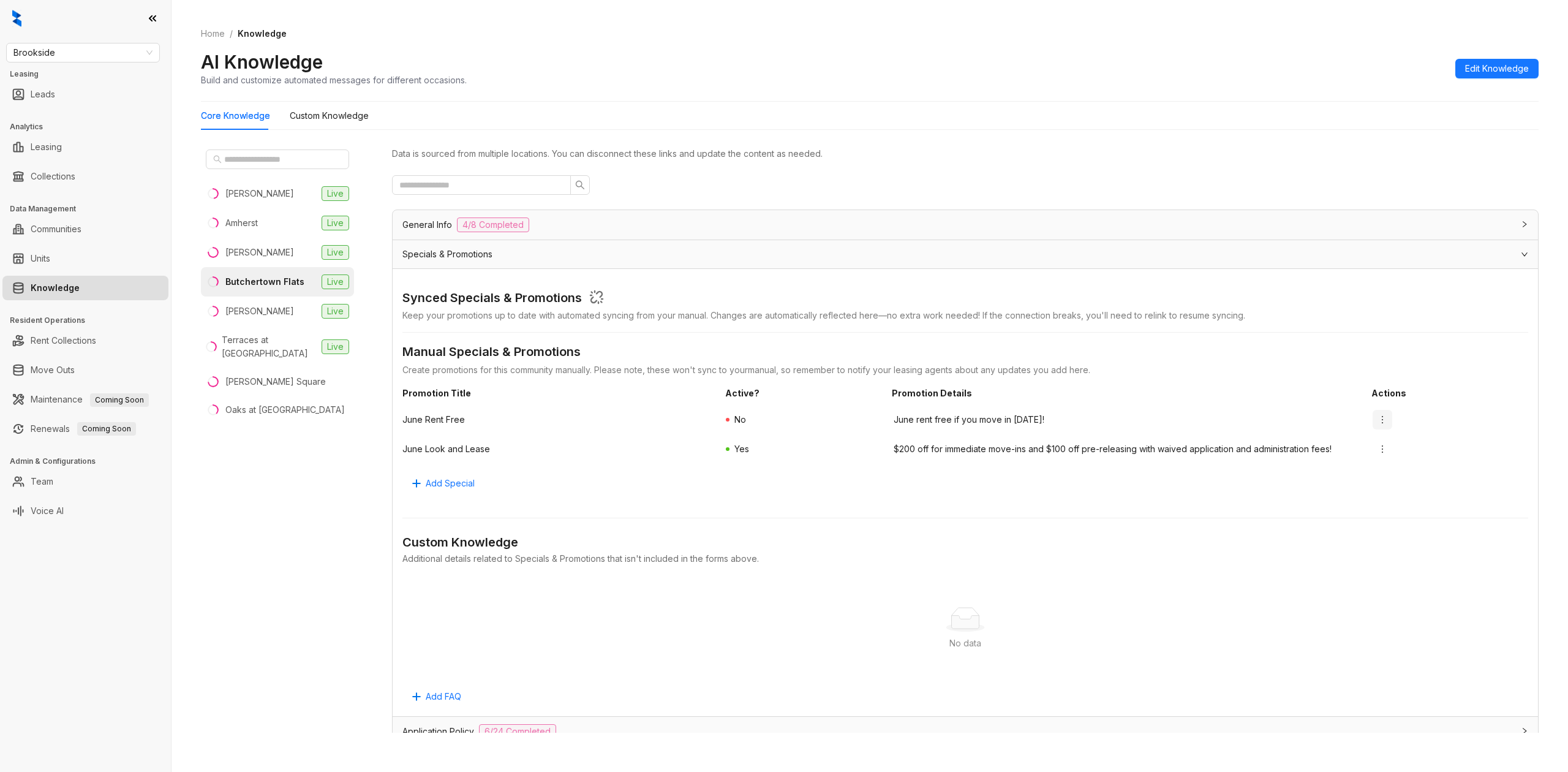
click at [1377, 419] on icon "more" at bounding box center [1382, 419] width 10 height 10
click at [1296, 409] on div "June Rent Free No June rent free if you move in today!" at bounding box center [965, 419] width 1126 height 29
click at [1372, 419] on button "button" at bounding box center [1382, 419] width 20 height 20
click at [1365, 438] on li "Edit" at bounding box center [1376, 445] width 47 height 20
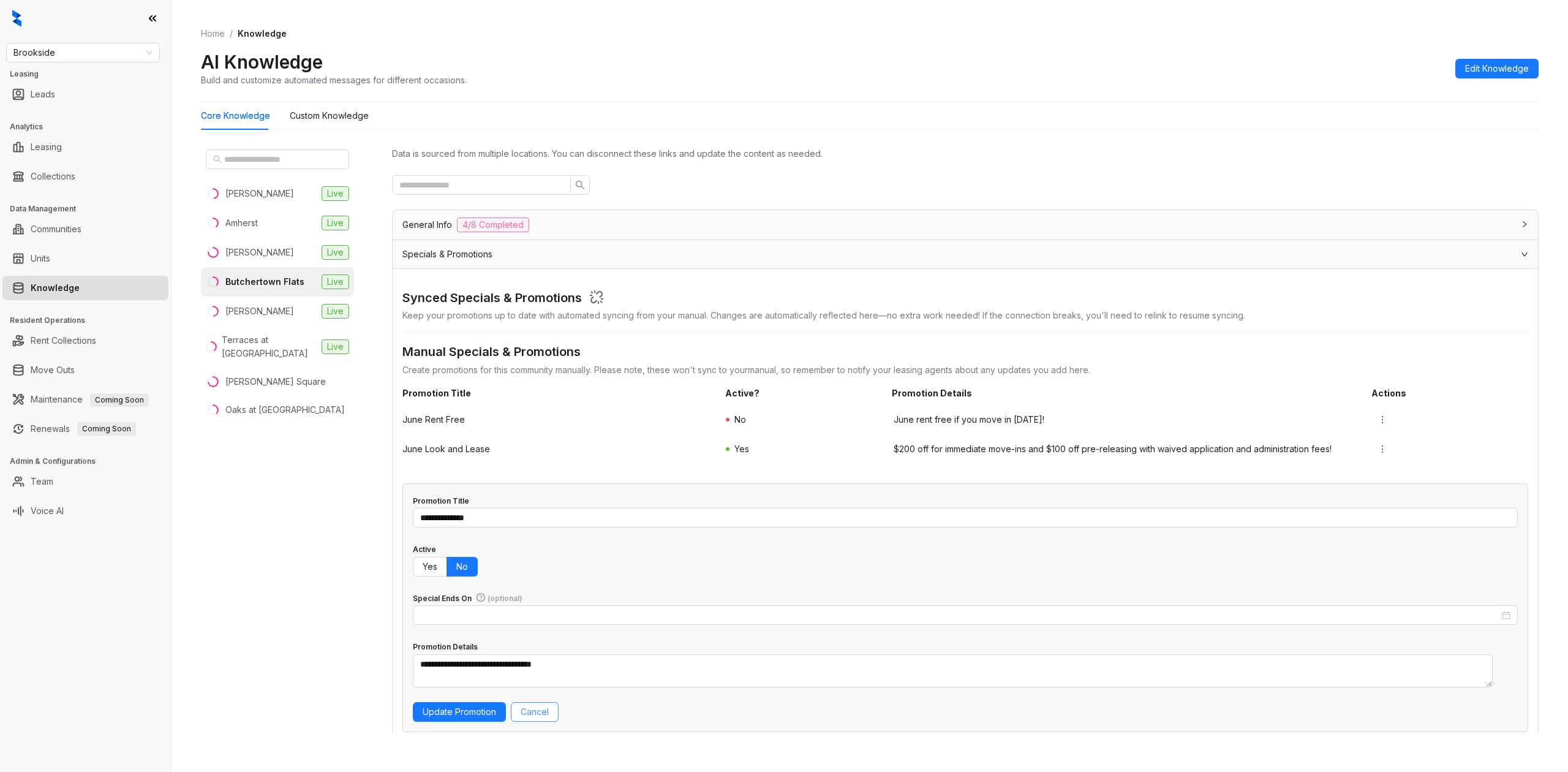
click at [539, 709] on span "Cancel" at bounding box center [534, 712] width 28 height 14
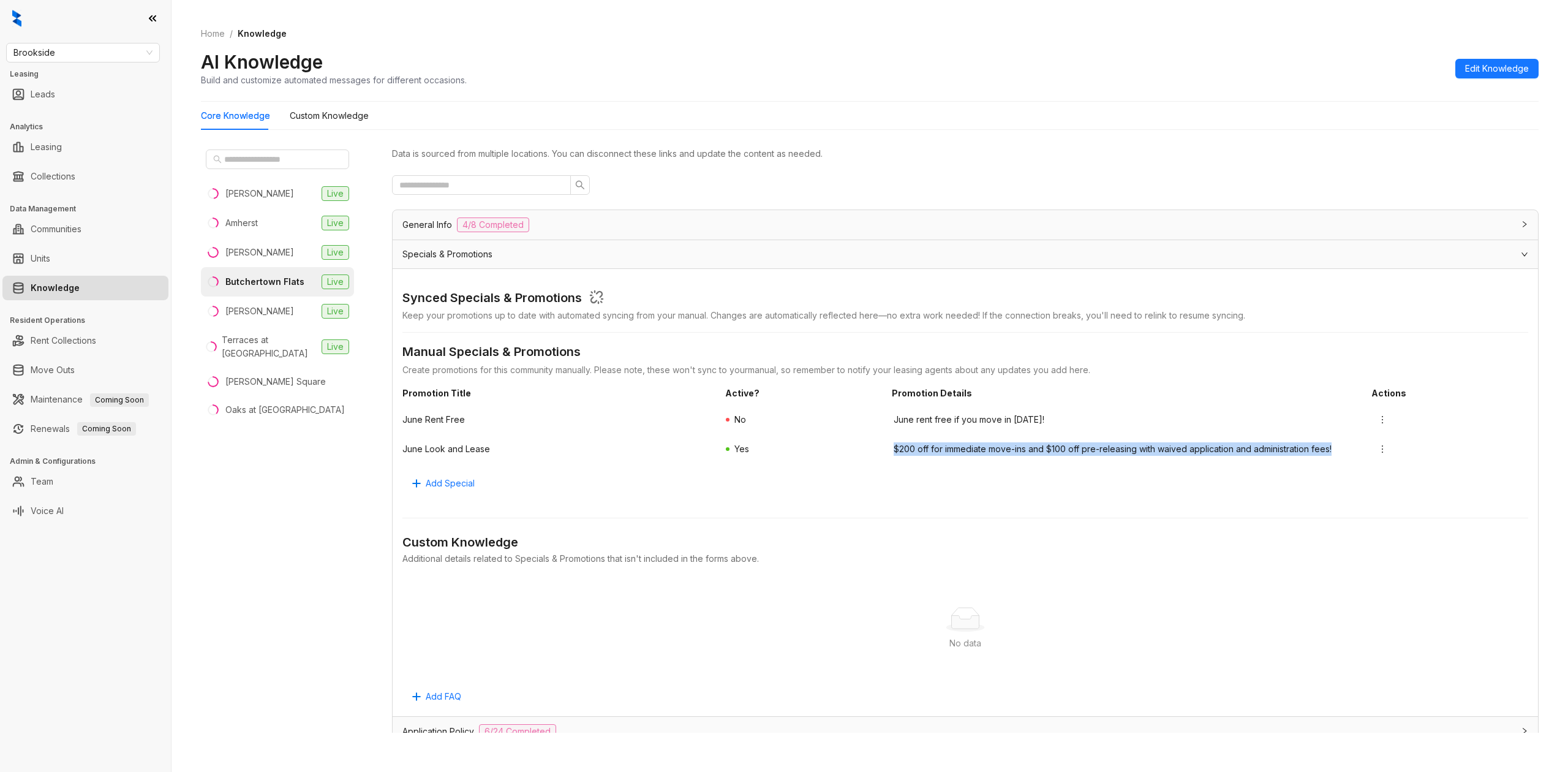
drag, startPoint x: 883, startPoint y: 452, endPoint x: 1338, endPoint y: 446, distance: 455.0
click at [1338, 446] on span "$200 off for immediate move-ins and $100 off pre-releasing with waived applicat…" at bounding box center [1126, 449] width 467 height 14
copy span "$200 off for immediate move-ins and $100 off pre-releasing with waived applicat…"
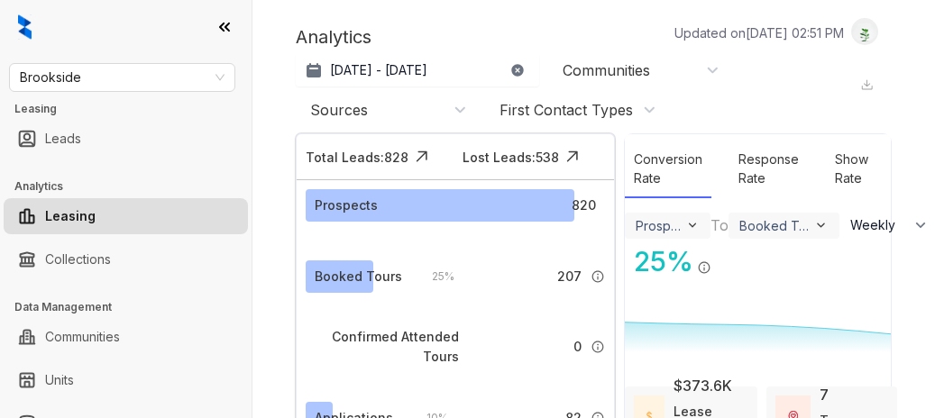
select select "******"
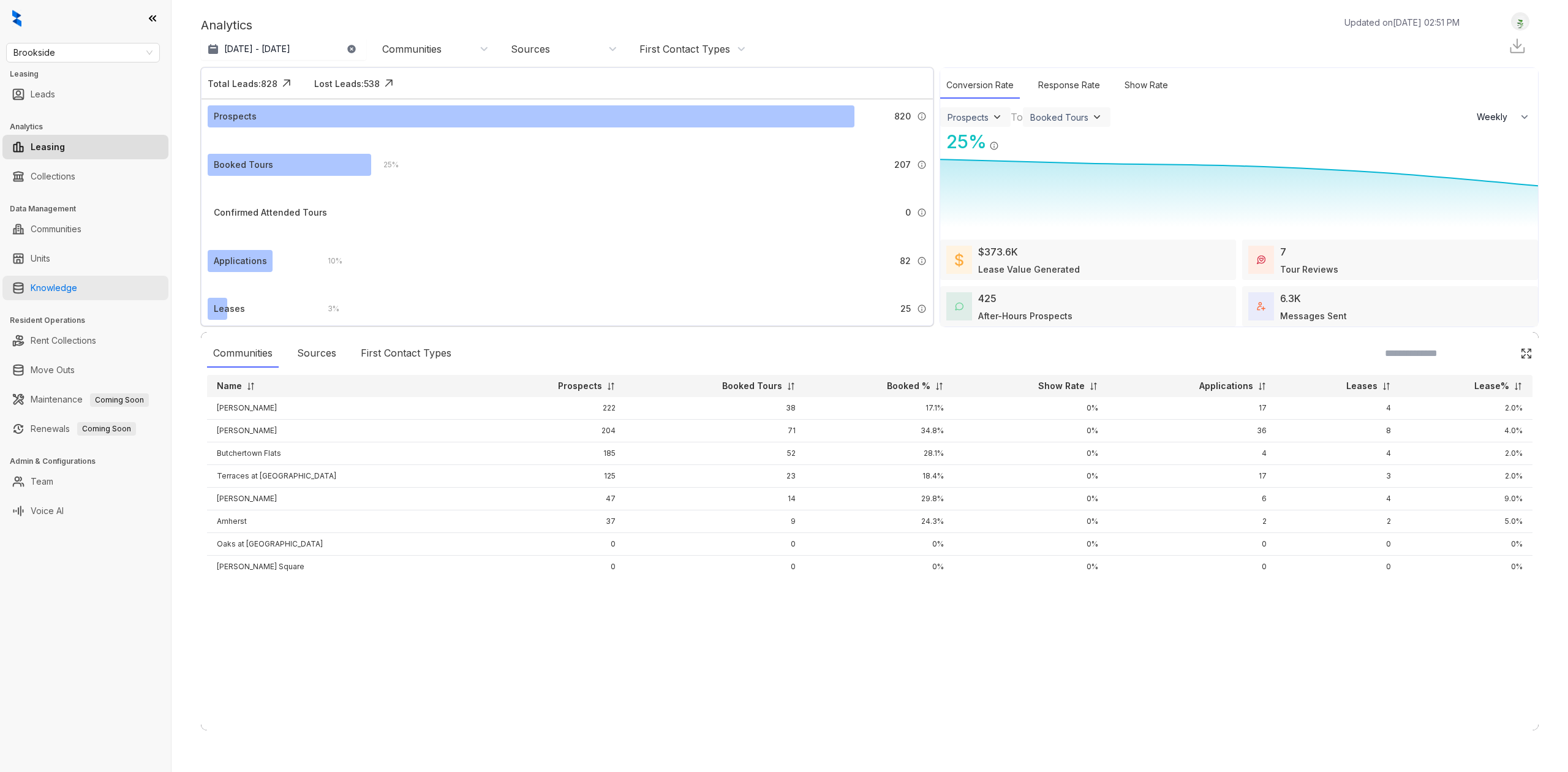
click at [71, 283] on link "Knowledge" at bounding box center [54, 288] width 47 height 24
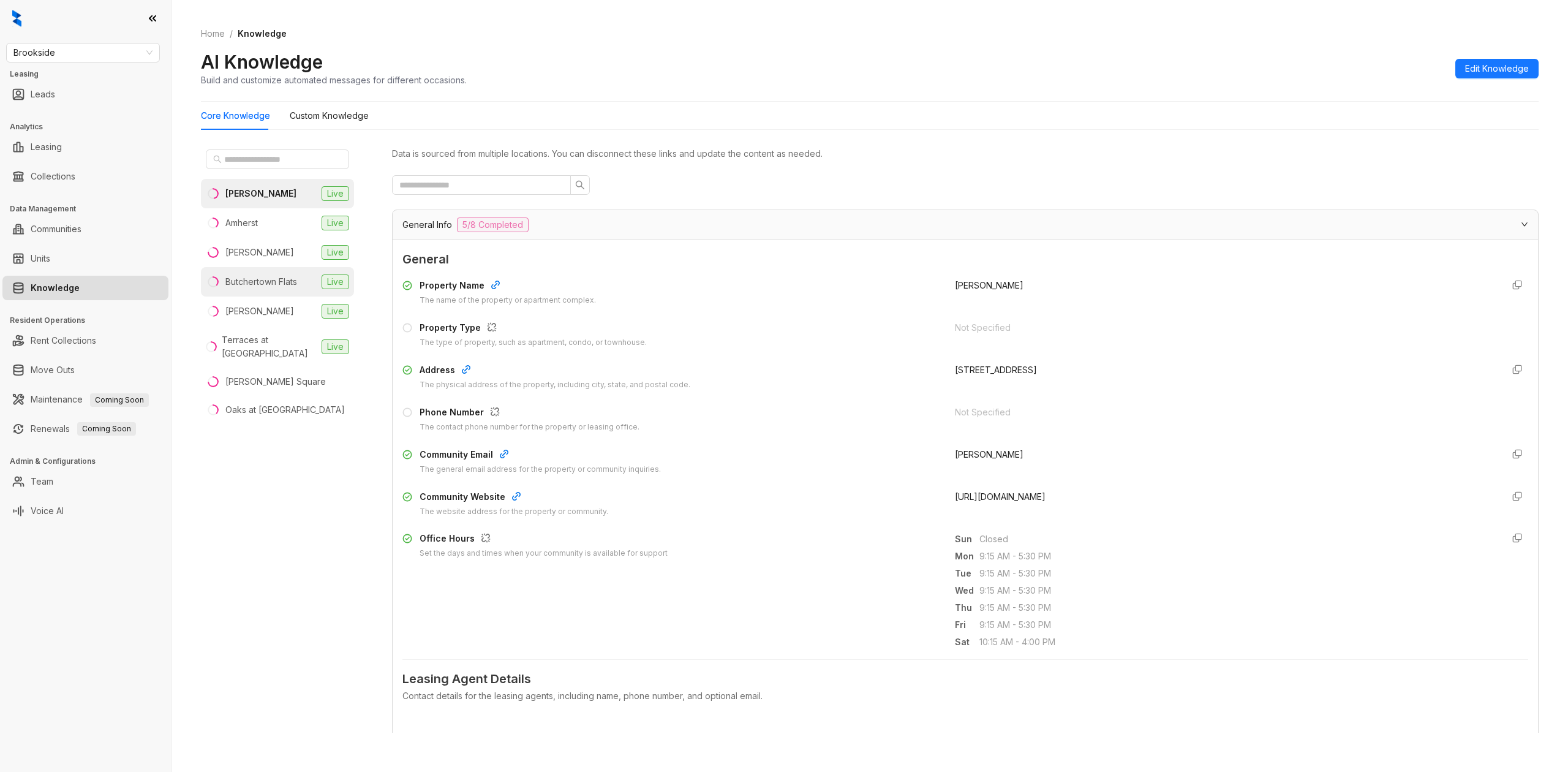
click at [224, 283] on div "Butchertown Flats" at bounding box center [251, 282] width 91 height 14
drag, startPoint x: 1014, startPoint y: 283, endPoint x: 944, endPoint y: 283, distance: 70.0
click at [635, 283] on span "Butchertown Flats" at bounding box center [990, 285] width 71 height 10
copy span "Butchertown Flats"
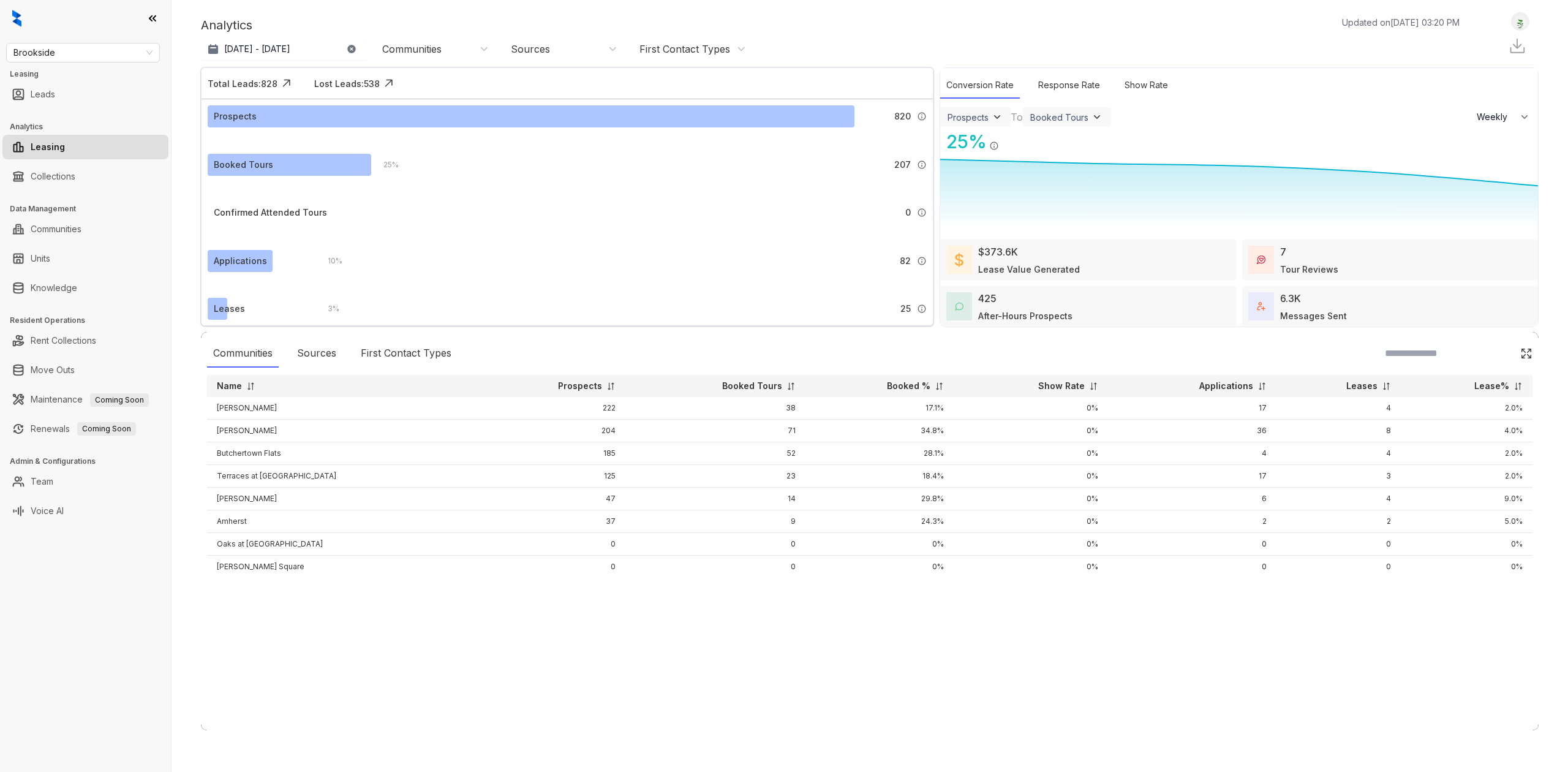
select select "******"
click at [77, 296] on link "Knowledge" at bounding box center [54, 288] width 47 height 24
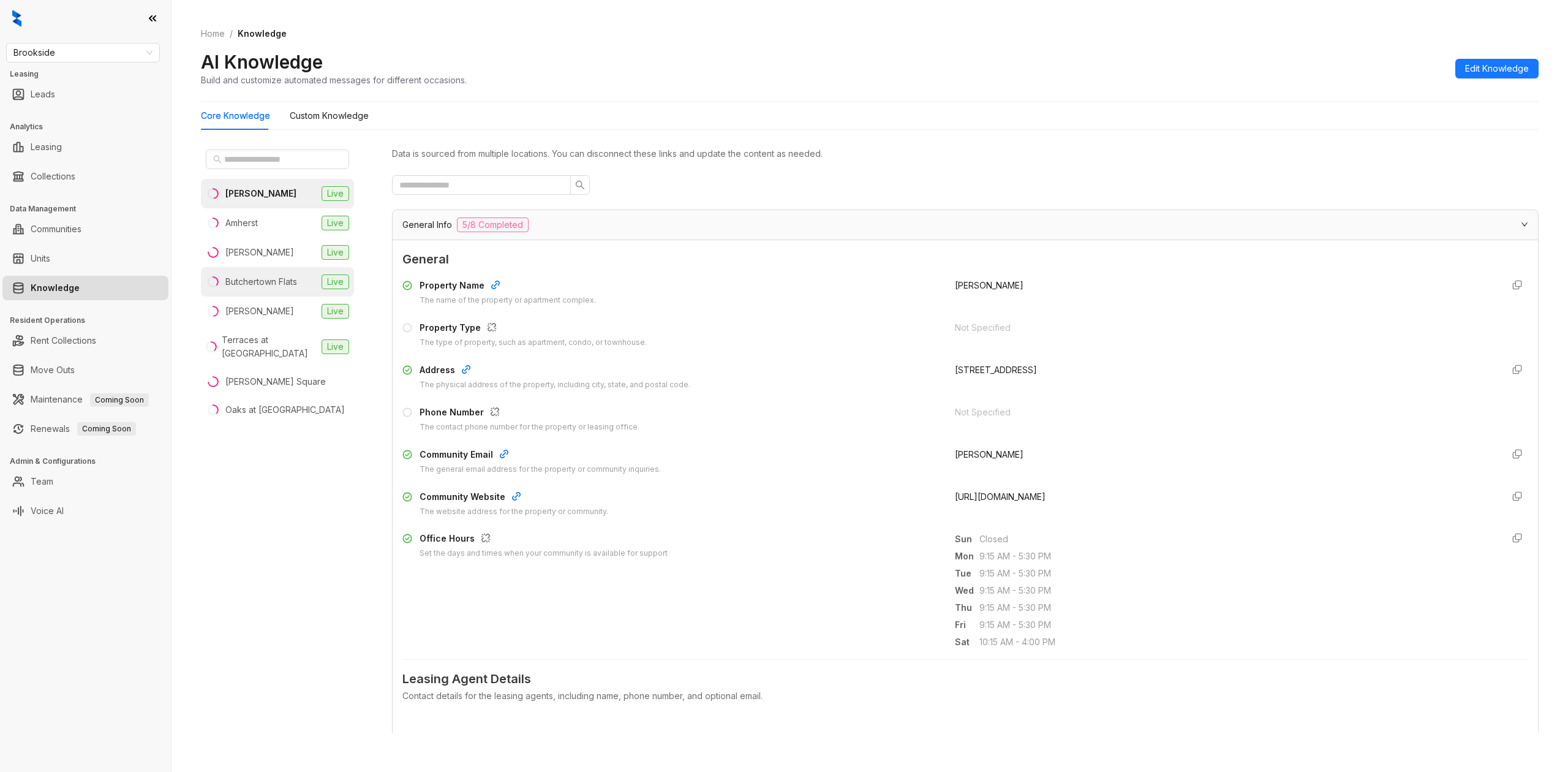
click at [279, 292] on li "Butchertown Flats Live" at bounding box center [277, 281] width 153 height 29
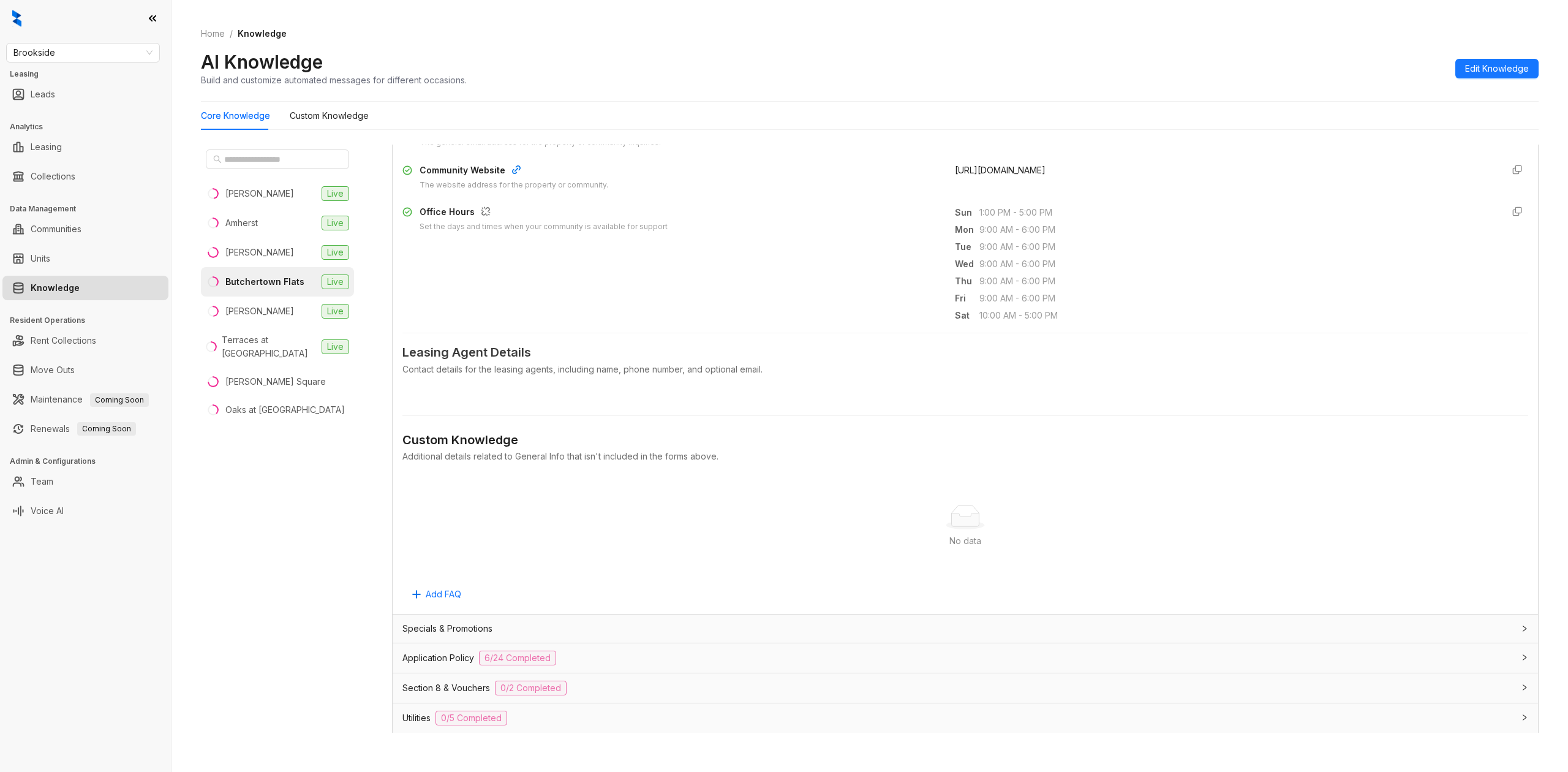
scroll to position [408, 0]
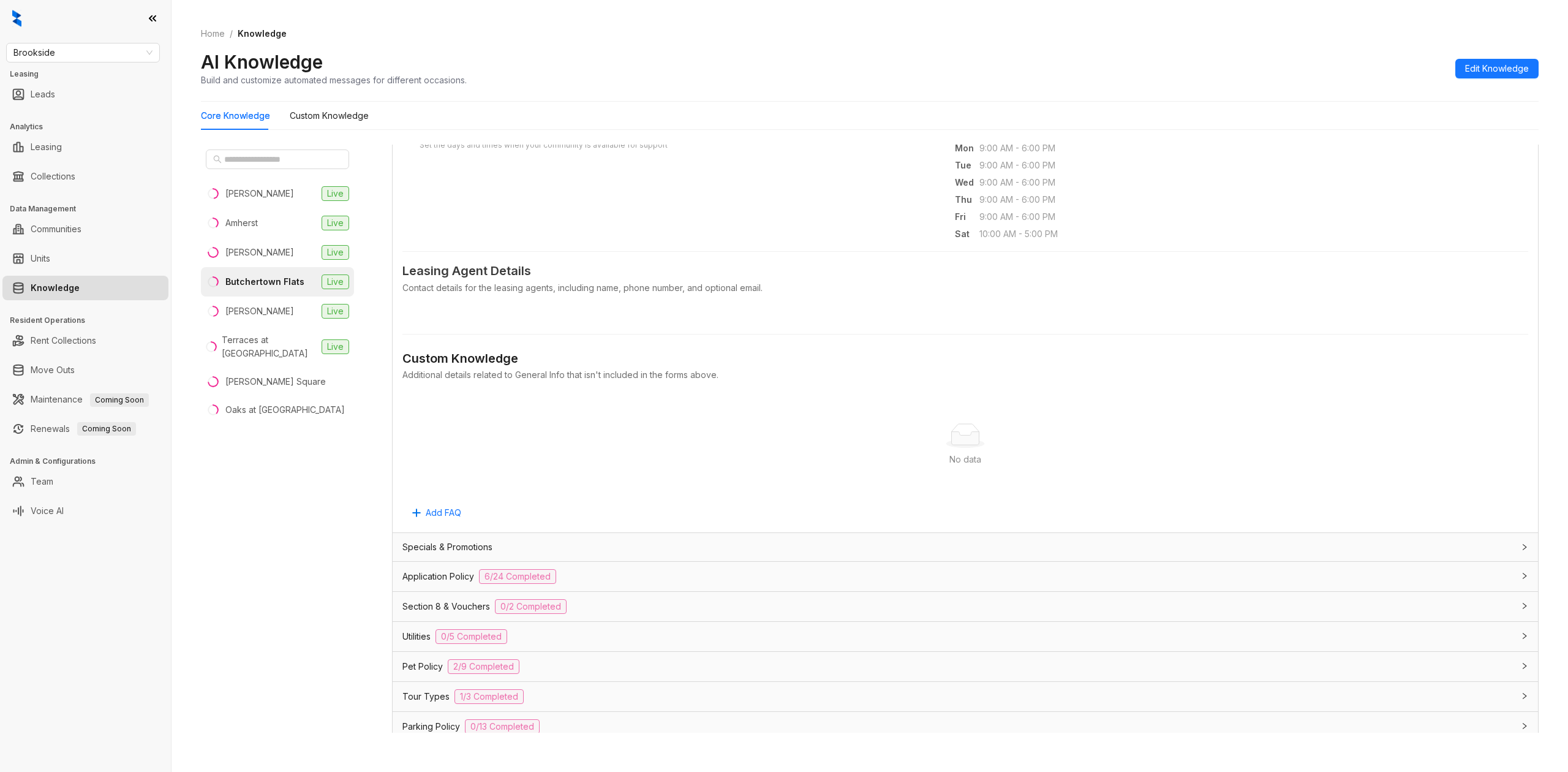
click at [755, 546] on div "Specials & Promotions" at bounding box center [957, 547] width 1111 height 14
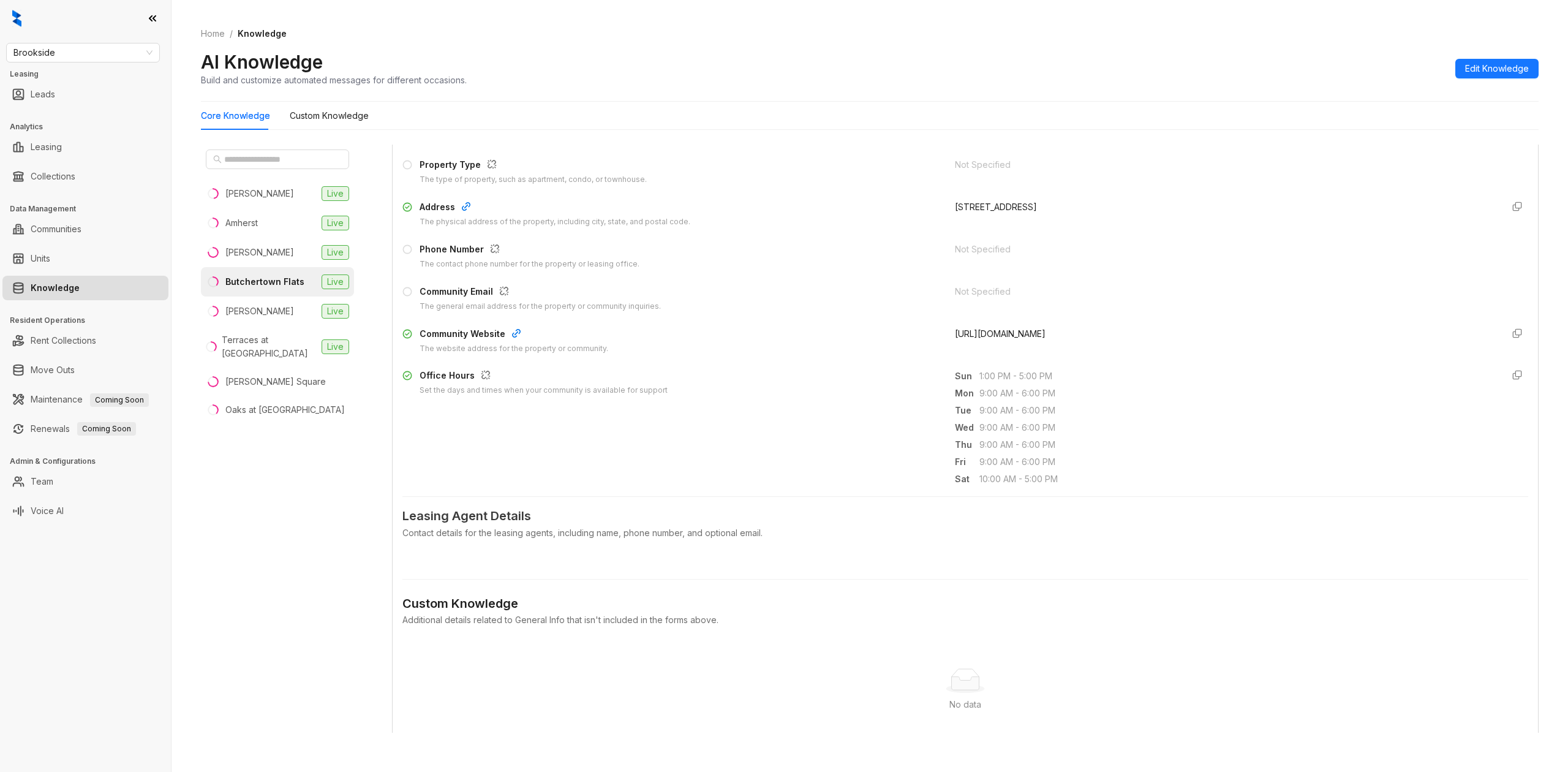
scroll to position [0, 0]
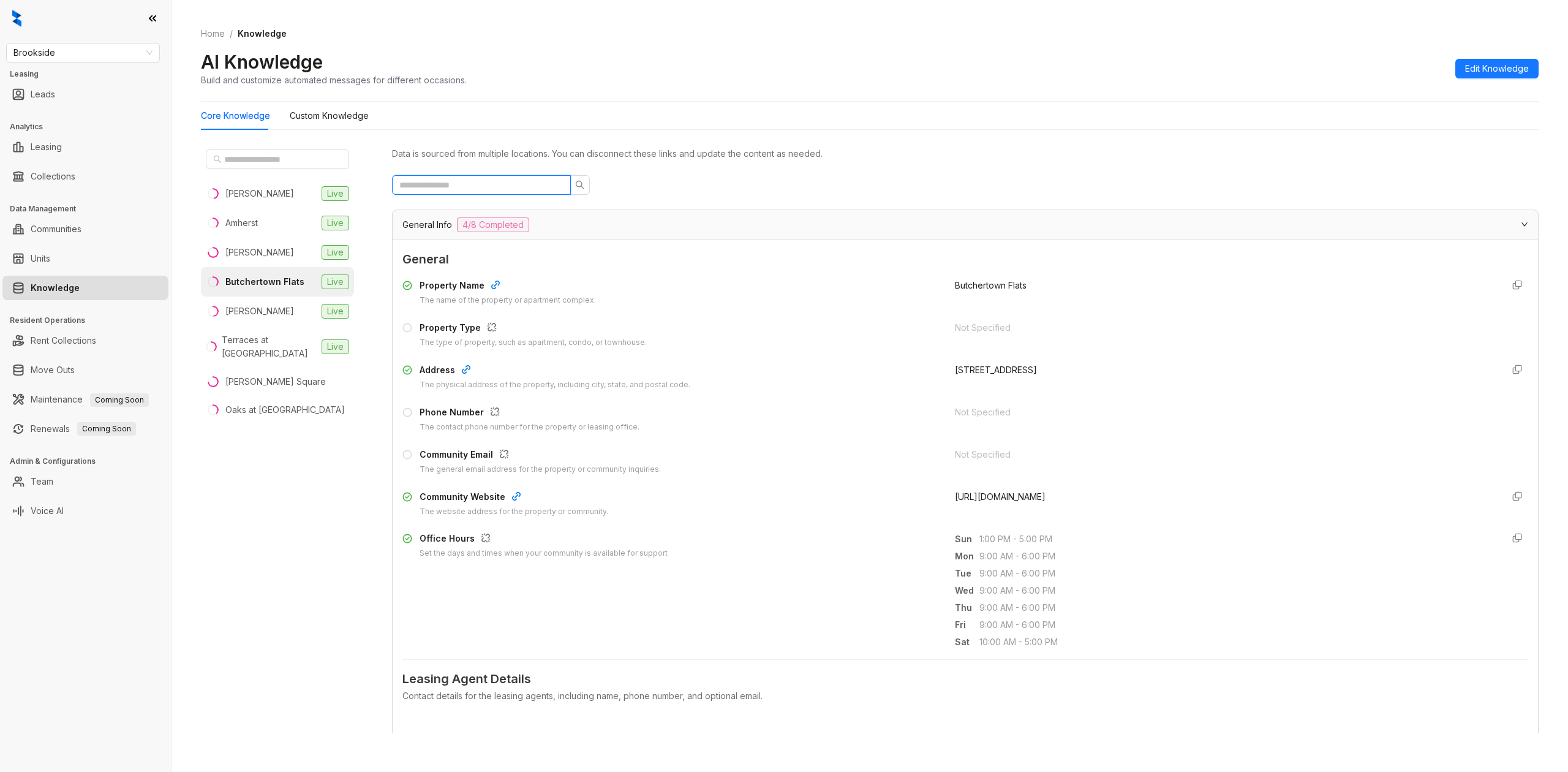
click at [493, 183] on input "text" at bounding box center [476, 185] width 154 height 14
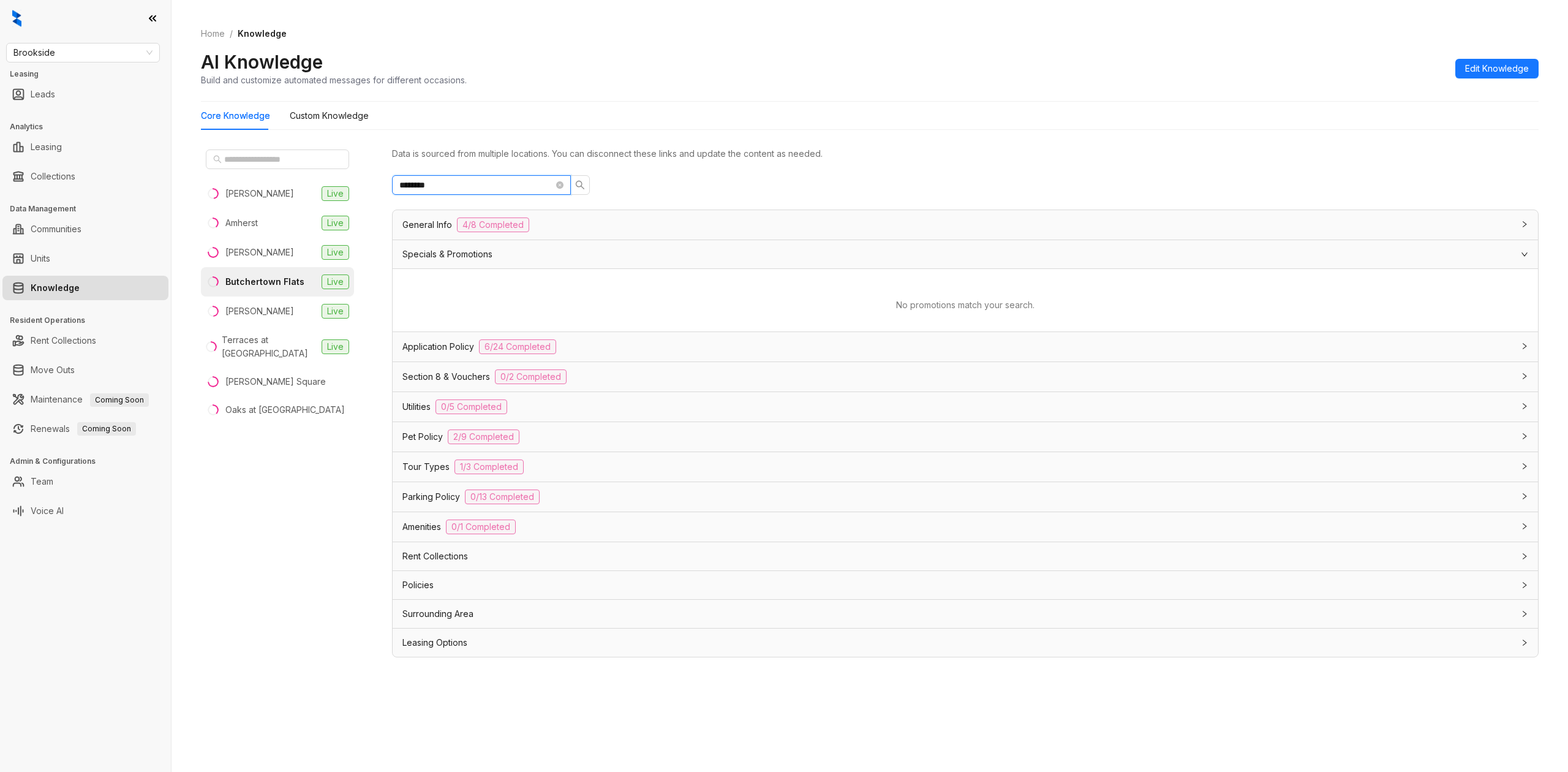
type input "*********"
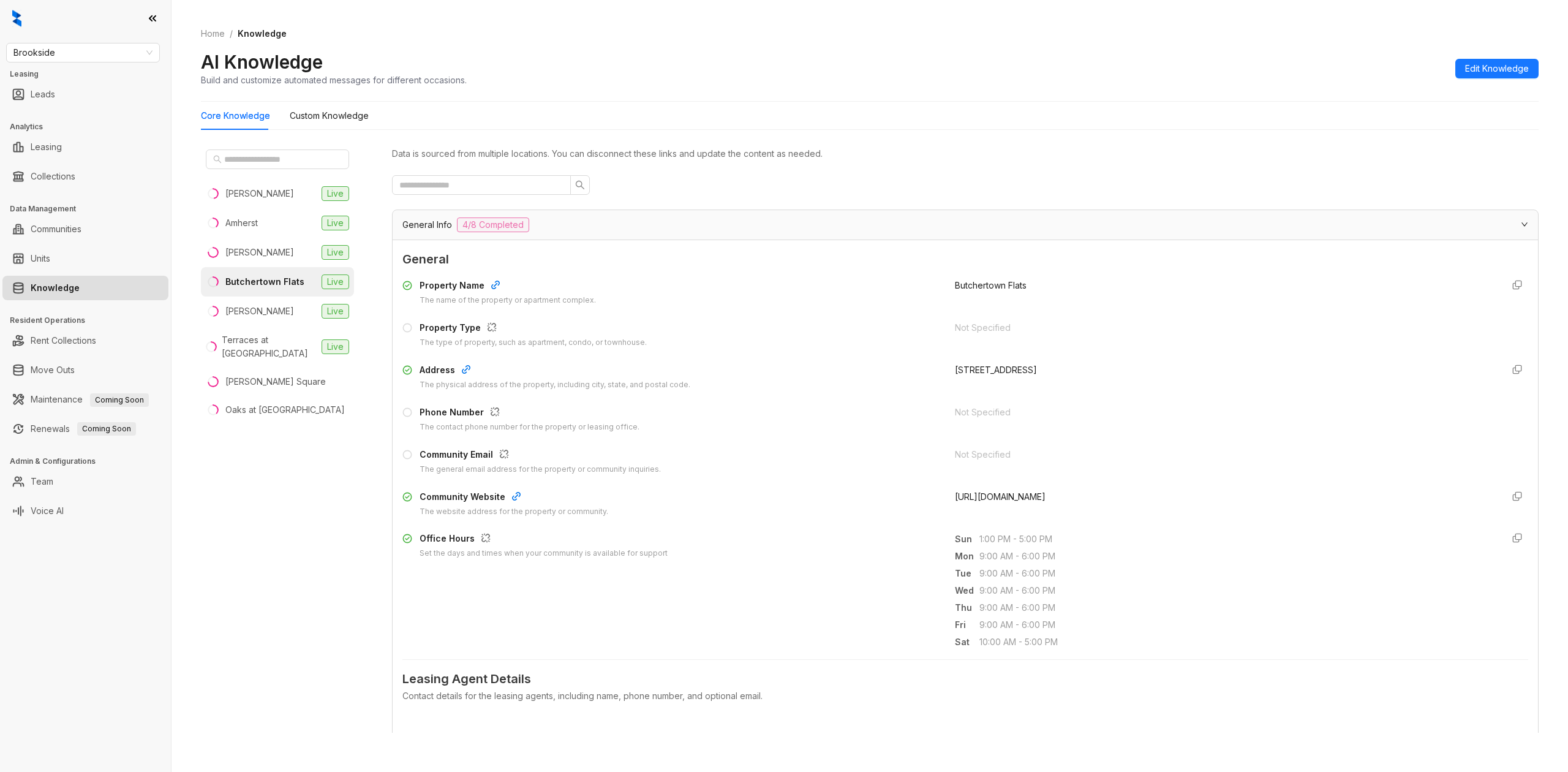
click at [652, 230] on div "General Info 4/8 Completed" at bounding box center [957, 225] width 1111 height 15
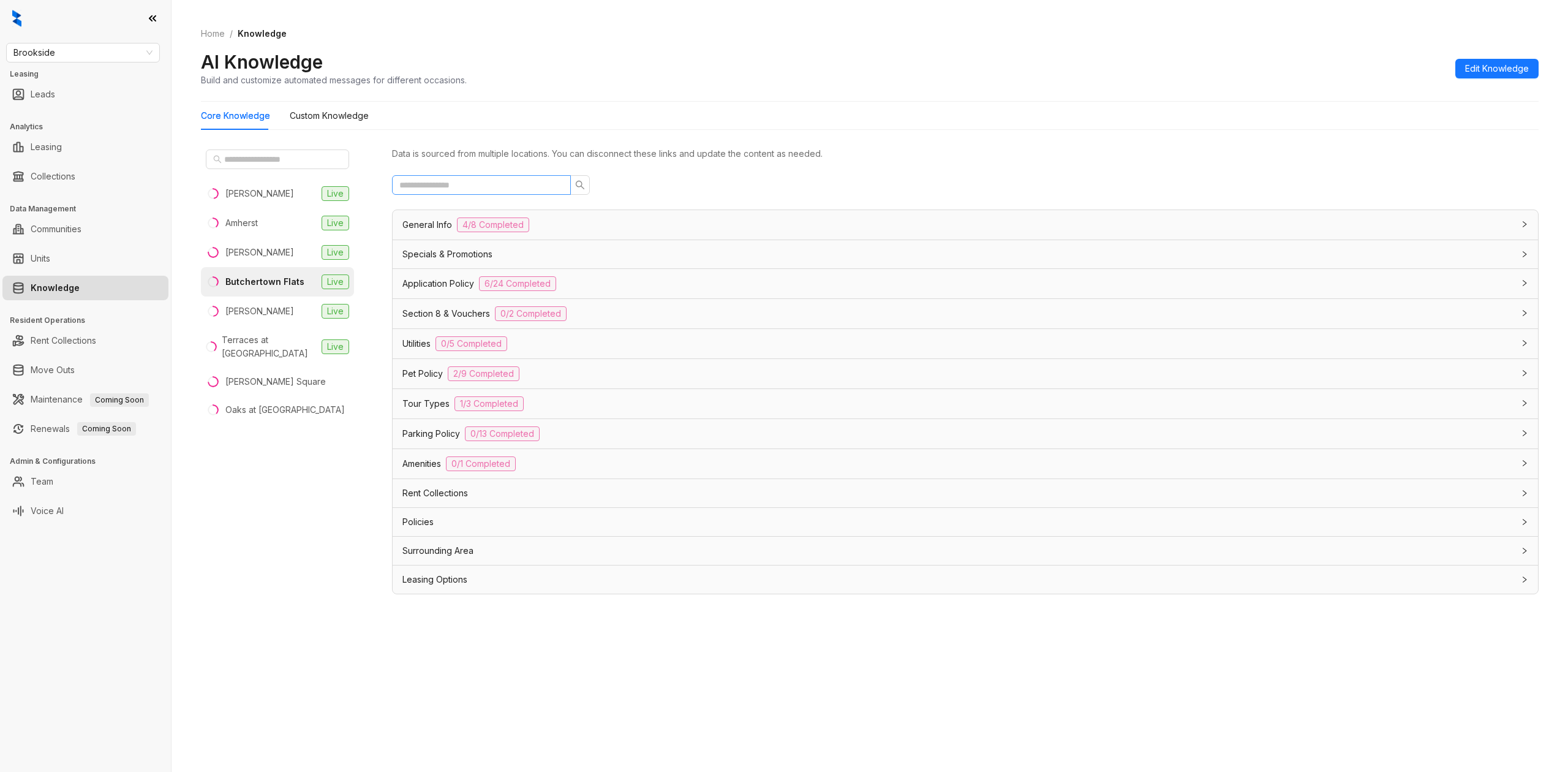
click at [534, 177] on span at bounding box center [481, 185] width 179 height 20
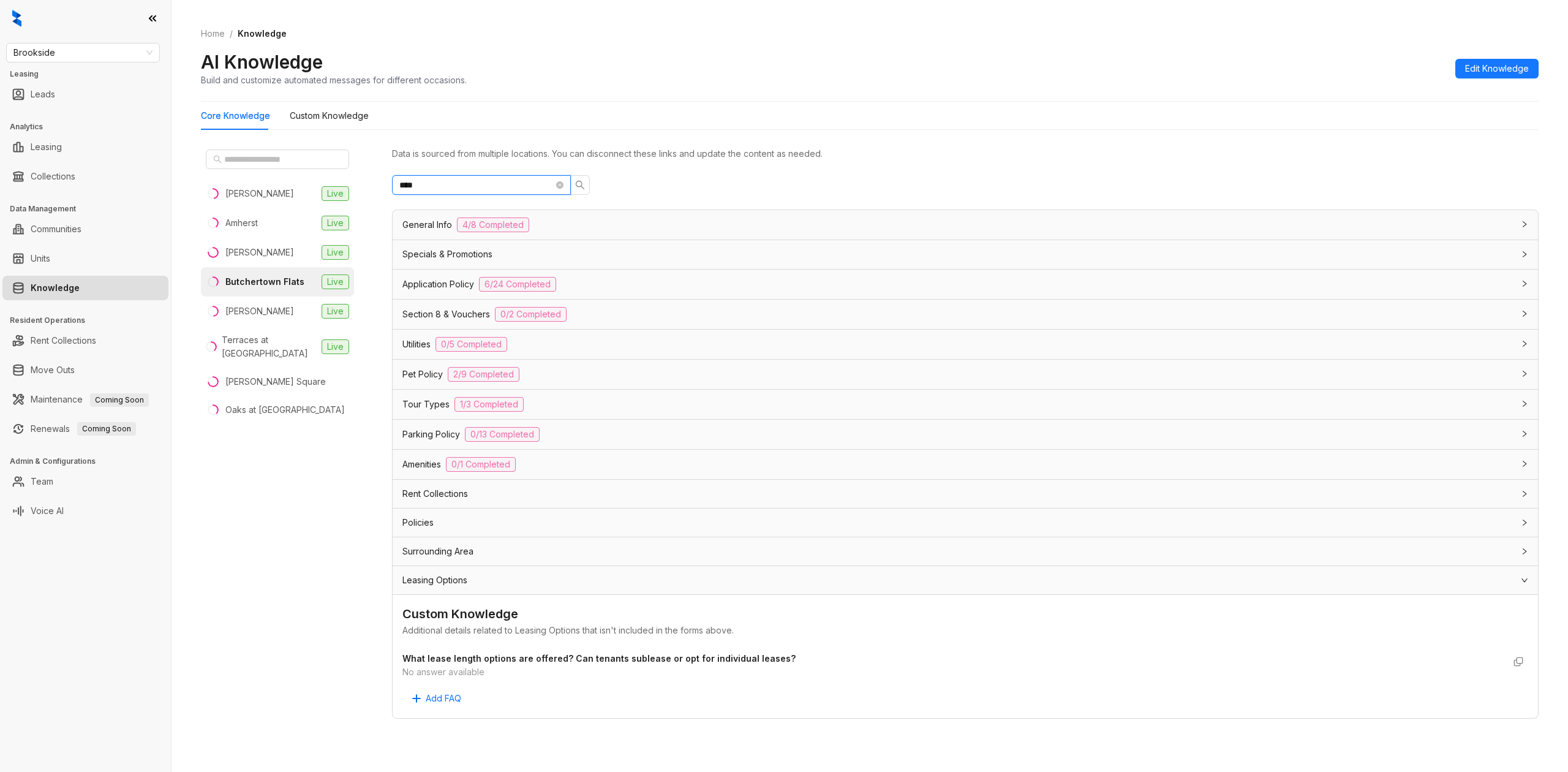
type input "*****"
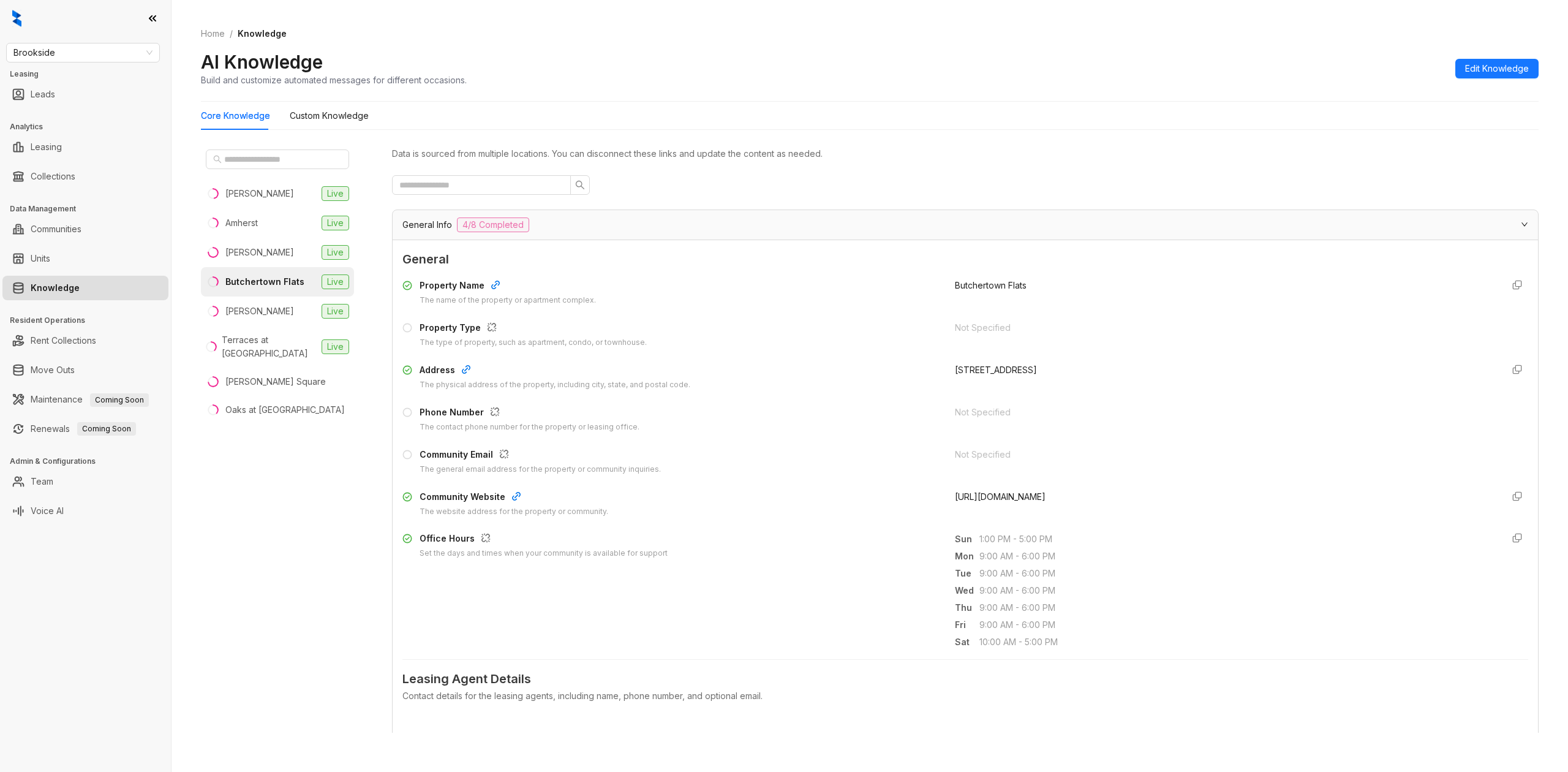
click at [531, 208] on div "Data is sourced from multiple locations. You can disconnect these links and upd…" at bounding box center [965, 438] width 1146 height 588
click at [537, 220] on div "General Info 4/8 Completed" at bounding box center [957, 225] width 1111 height 15
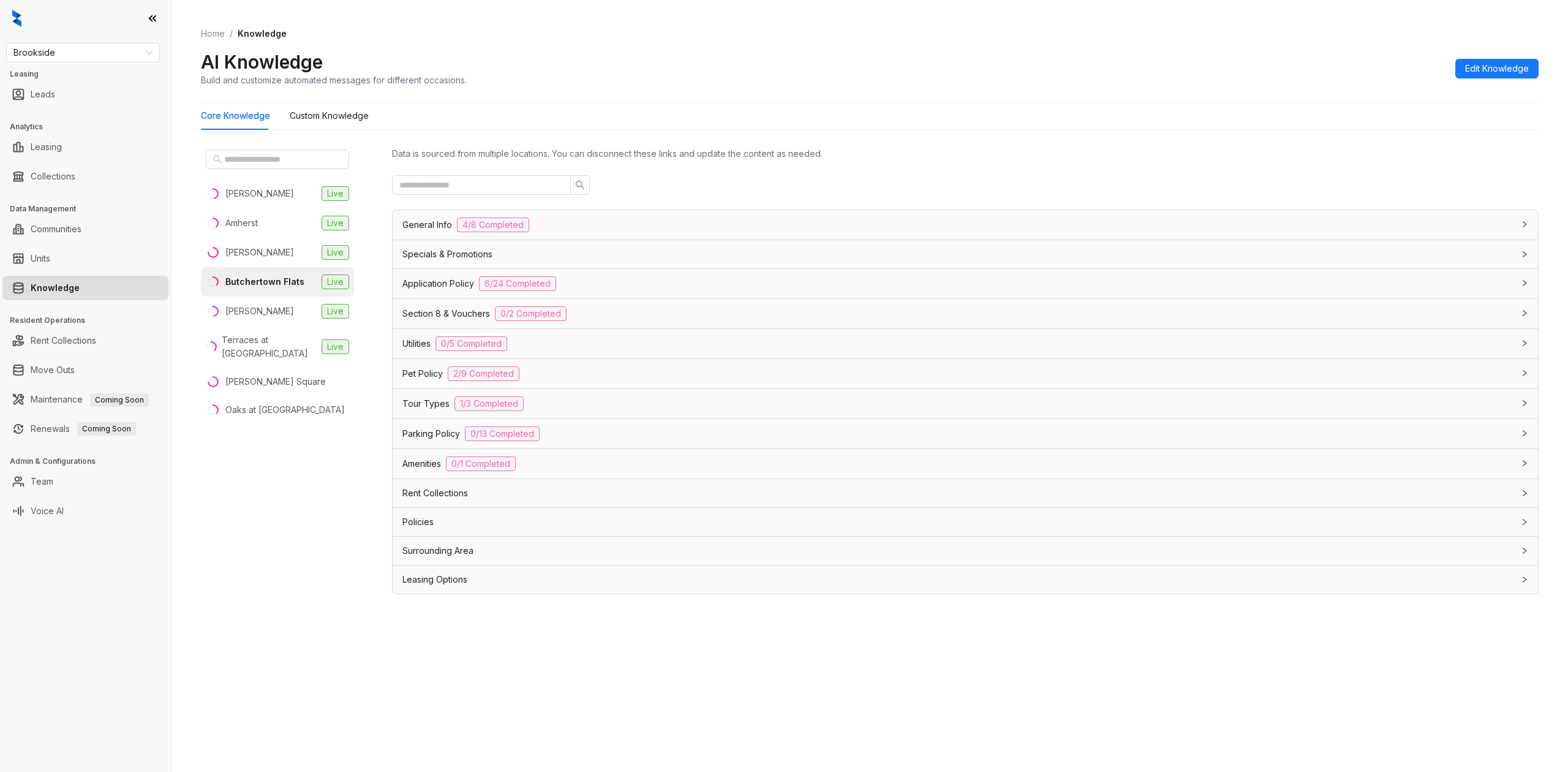
click at [564, 260] on div "Specials & Promotions" at bounding box center [957, 254] width 1111 height 14
